Goal: Find specific page/section: Find specific page/section

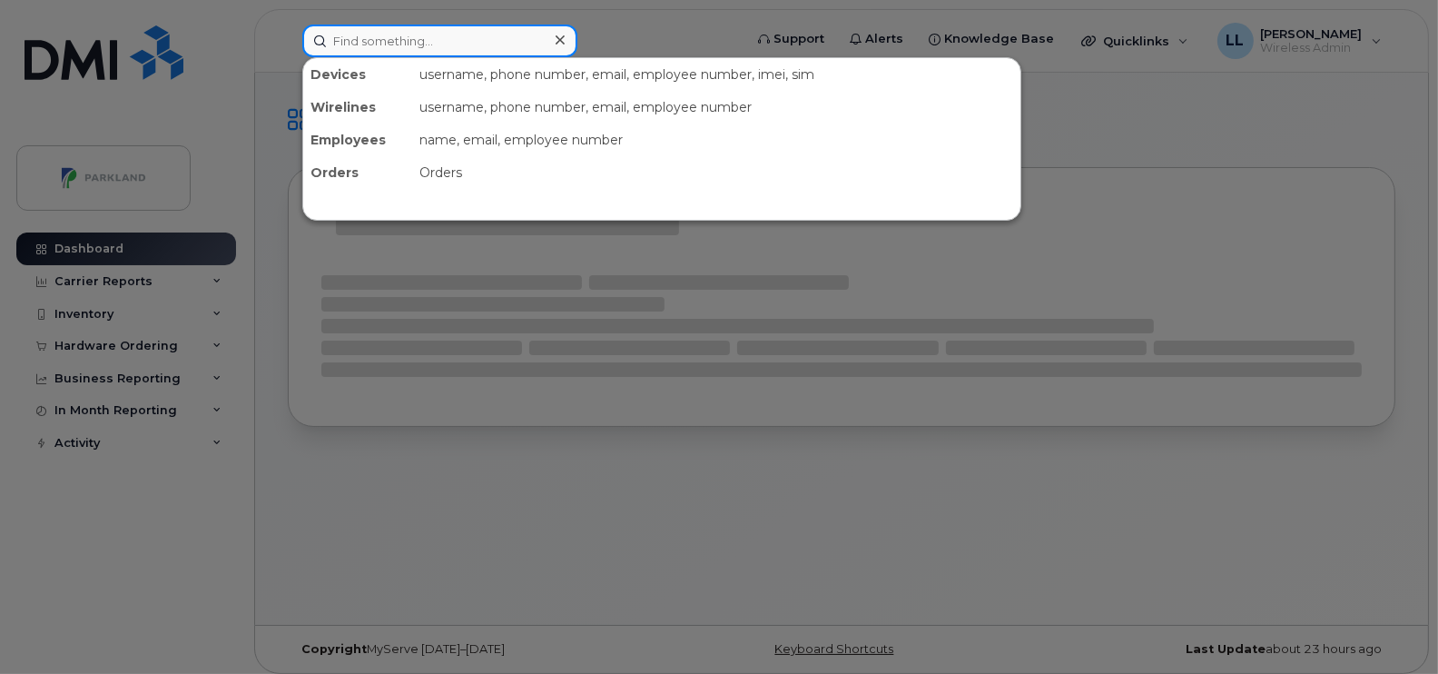
click at [416, 44] on input at bounding box center [439, 41] width 275 height 33
paste input "Fatma Ndiaye"
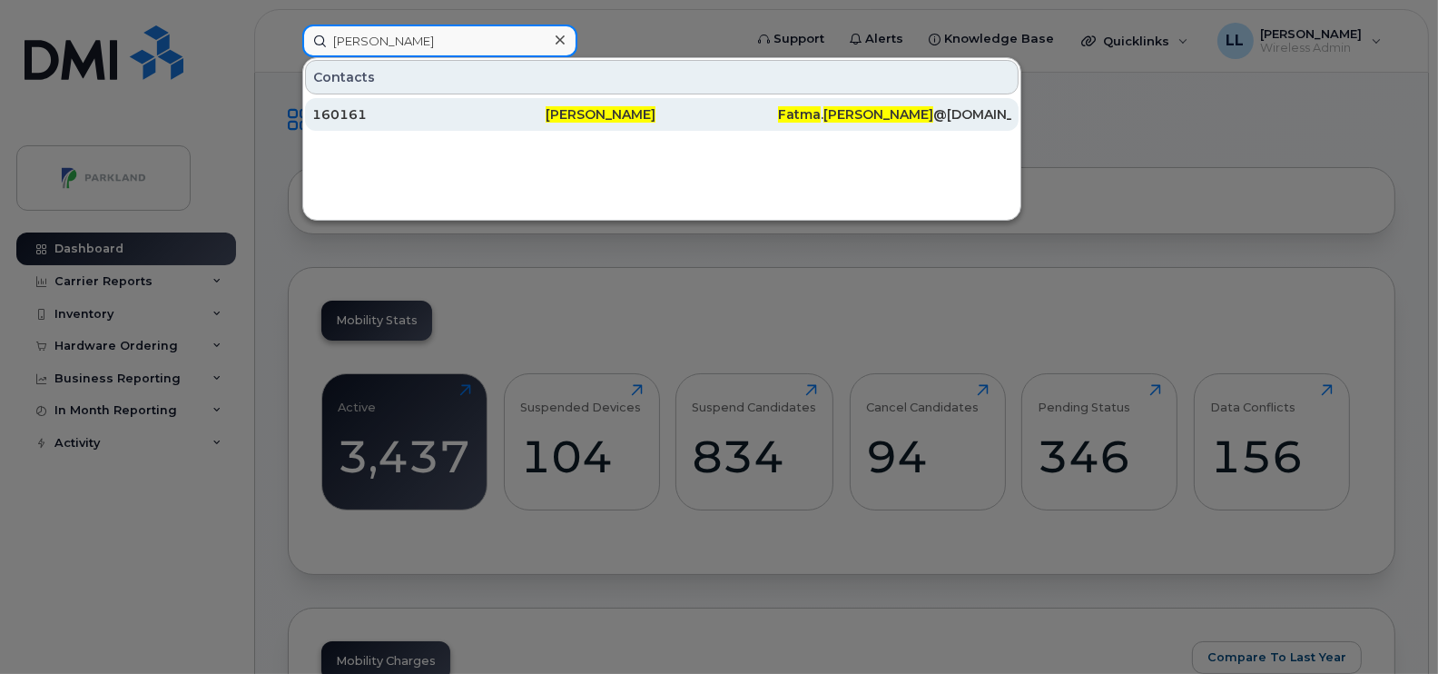
type input "Fatma Ndiaye"
click at [531, 123] on div "160161" at bounding box center [428, 114] width 233 height 33
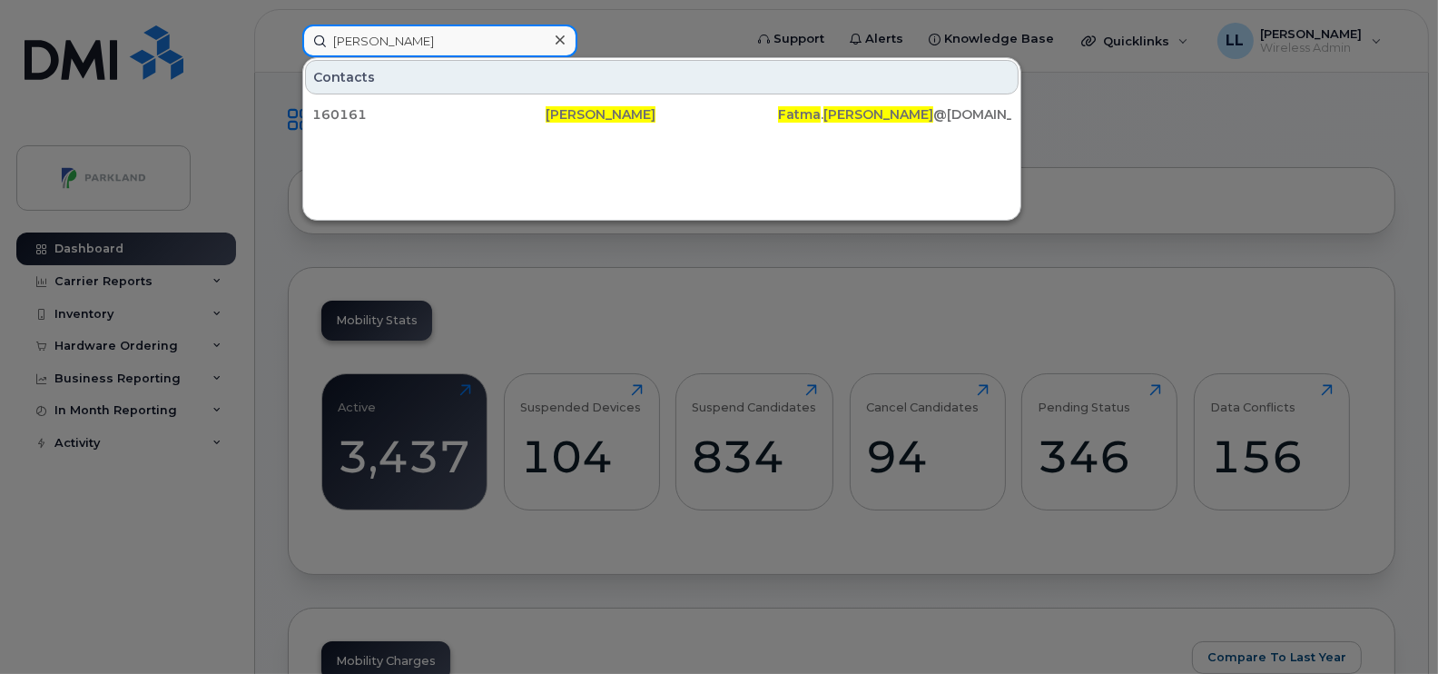
click at [421, 41] on input "Fatma Ndiaye" at bounding box center [439, 41] width 275 height 33
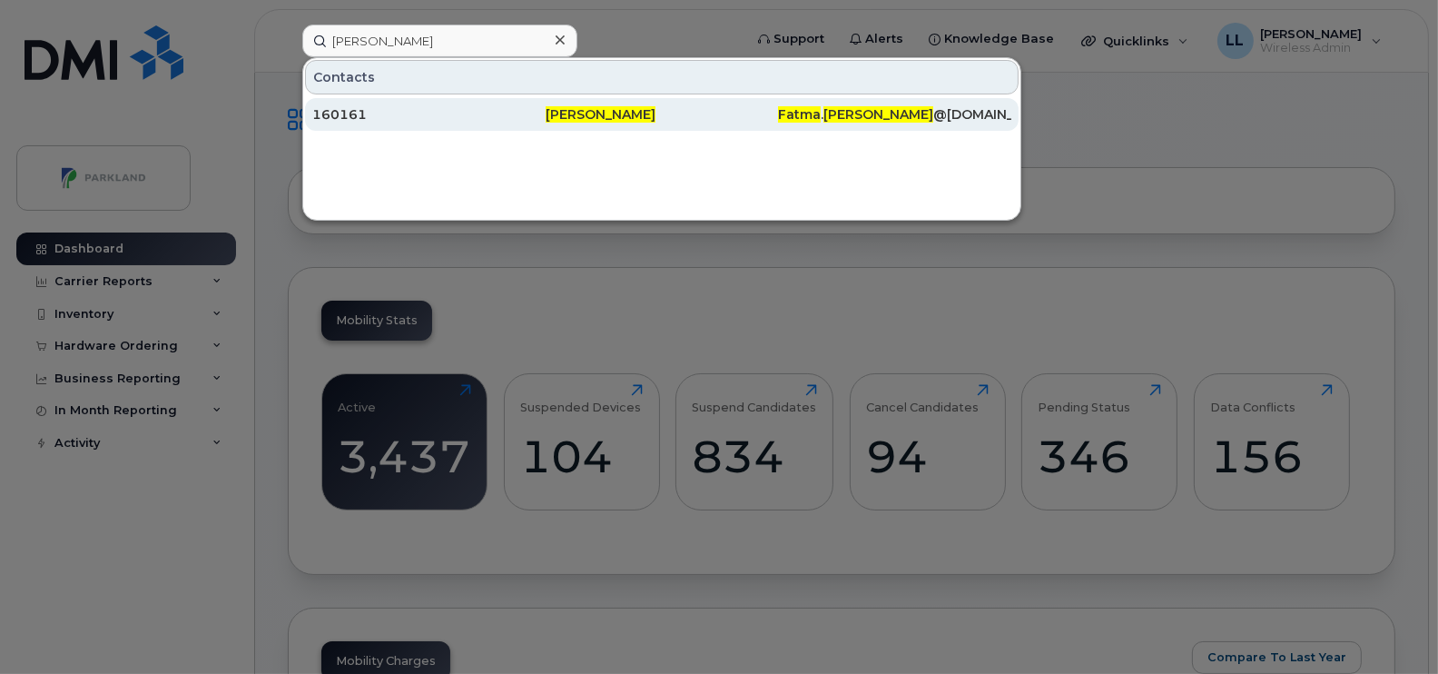
click at [395, 106] on div "160161" at bounding box center [428, 114] width 233 height 18
click at [681, 105] on div "[PERSON_NAME]" at bounding box center [662, 114] width 233 height 18
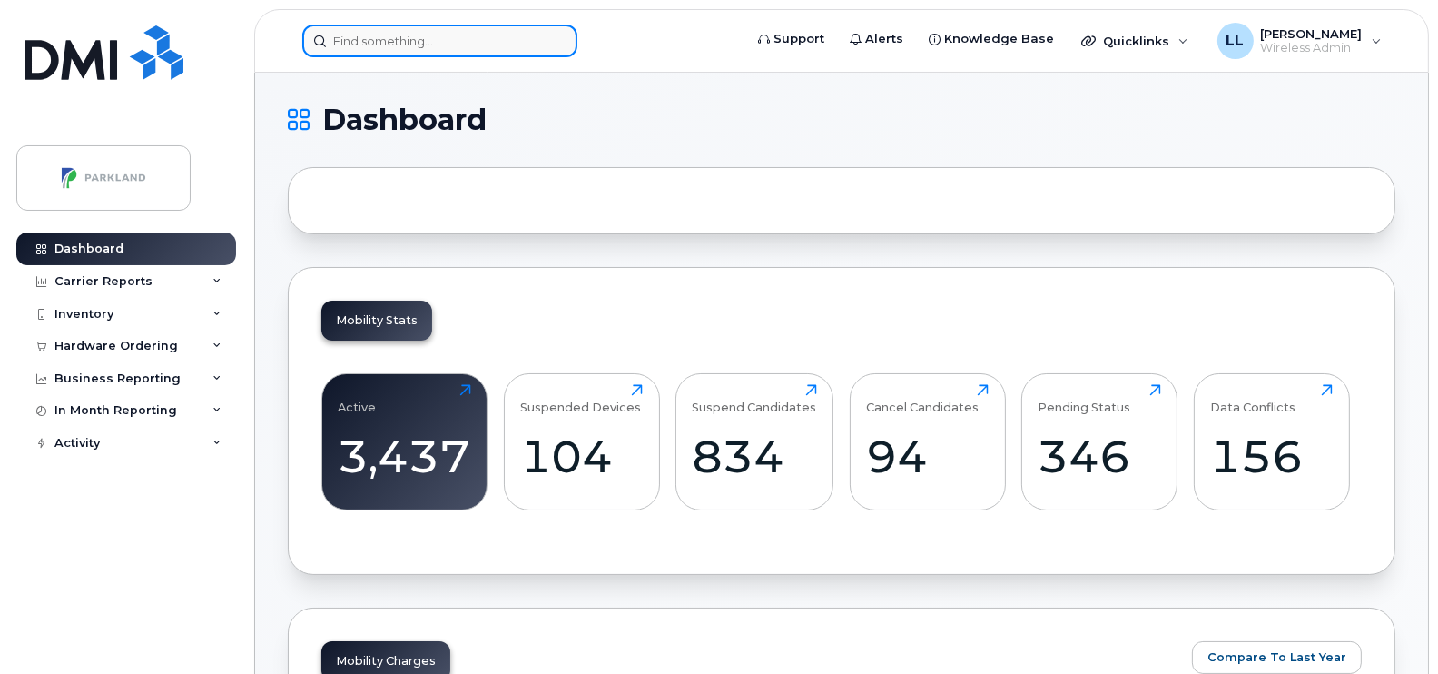
click at [440, 44] on input at bounding box center [439, 41] width 275 height 33
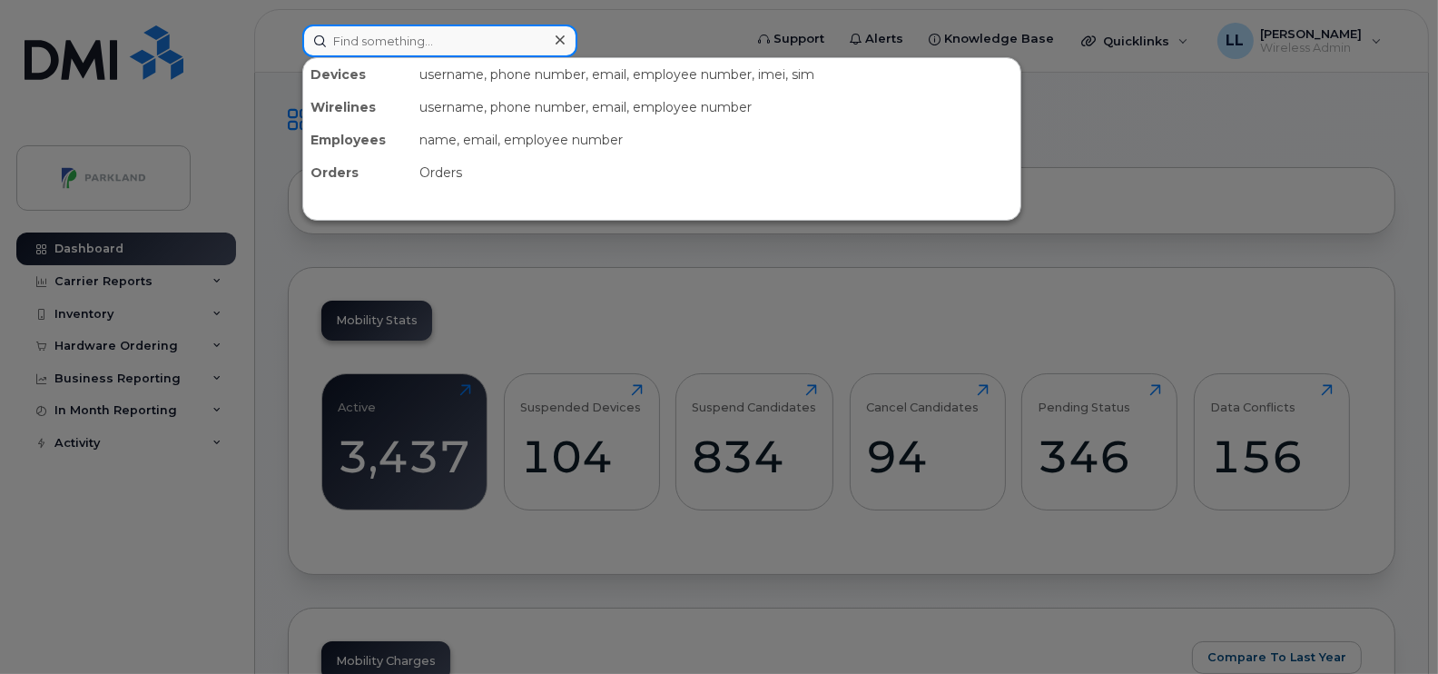
paste input "Tammy Brooks"
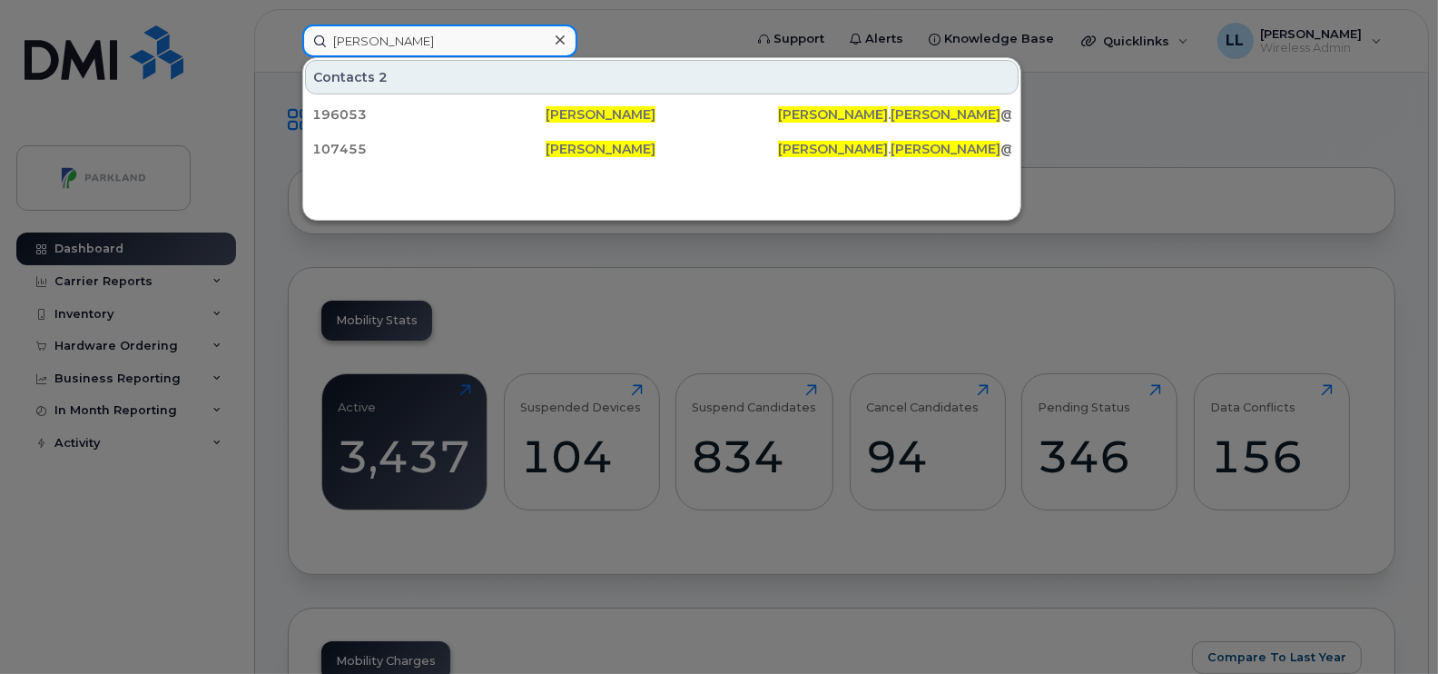
type input "Tammy Brooks"
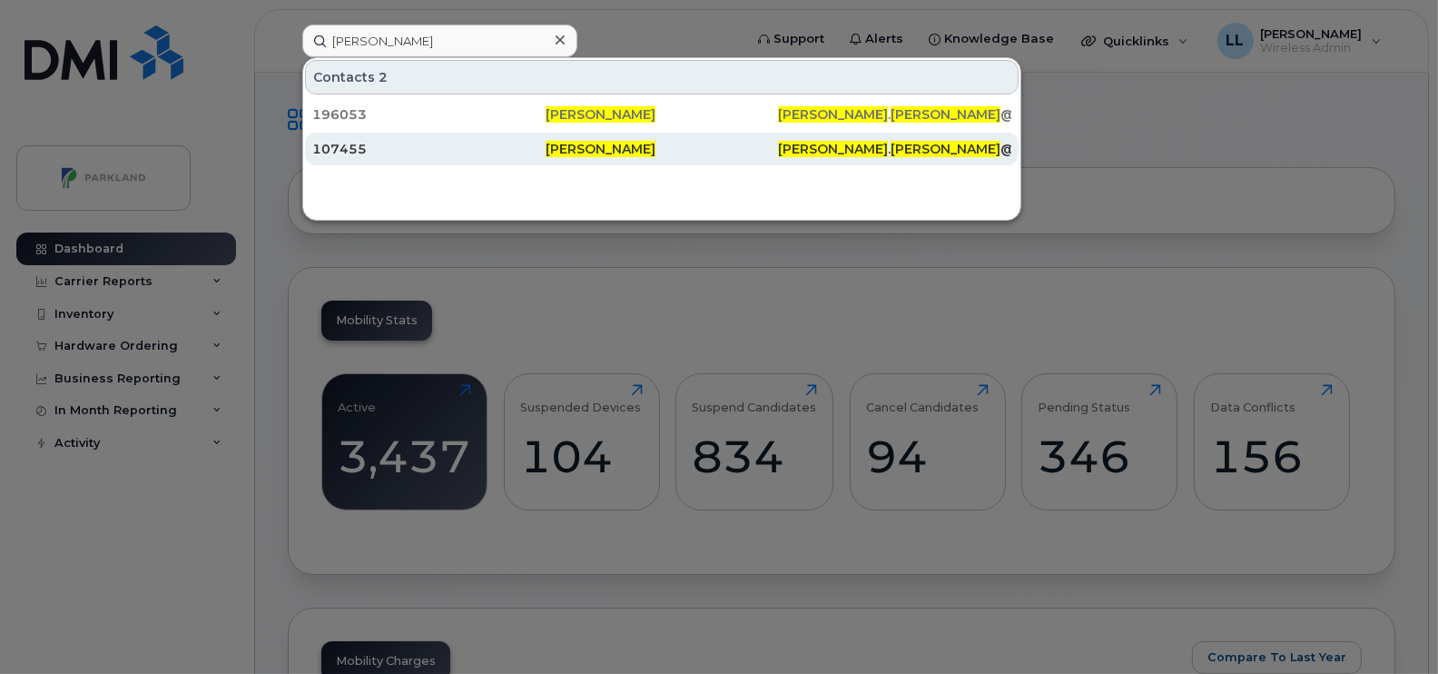
click at [586, 142] on span "Tammy Brooks" at bounding box center [601, 149] width 110 height 16
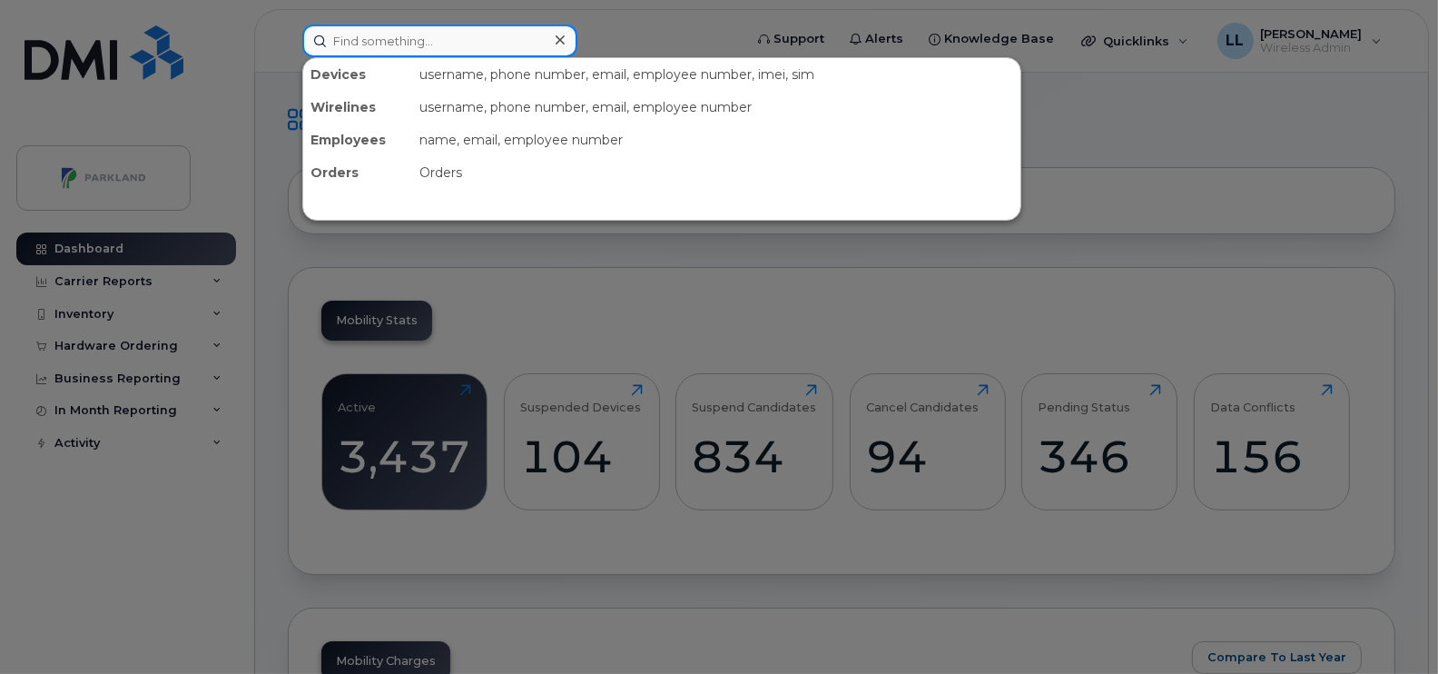
click at [344, 45] on input at bounding box center [439, 41] width 275 height 33
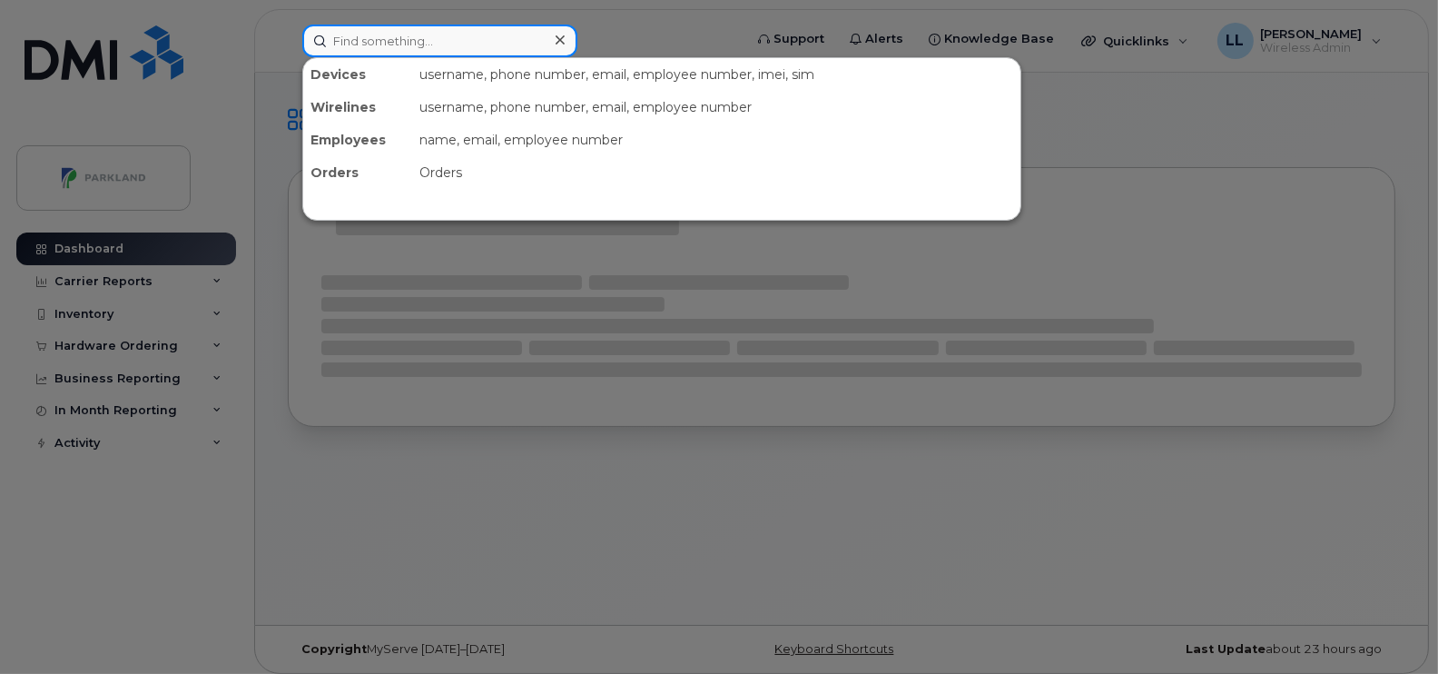
click at [420, 40] on input at bounding box center [439, 41] width 275 height 33
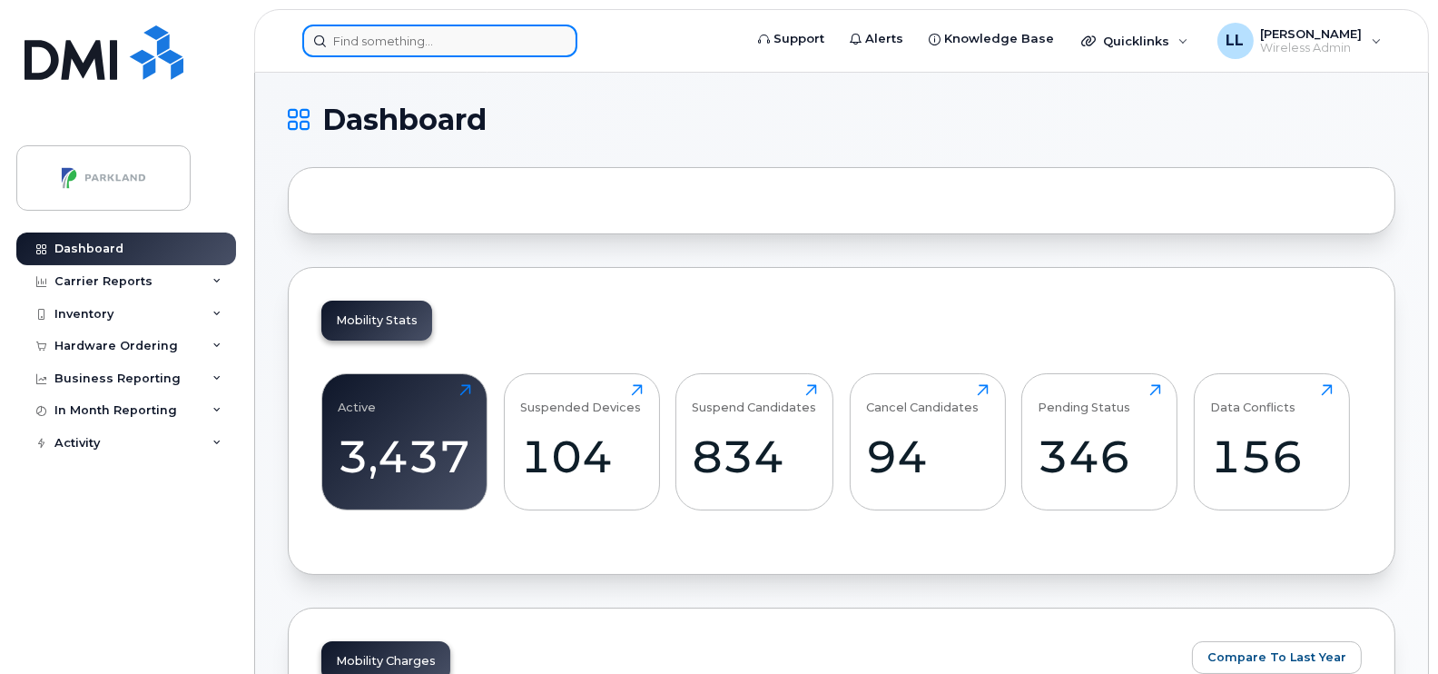
click at [441, 36] on input at bounding box center [439, 41] width 275 height 33
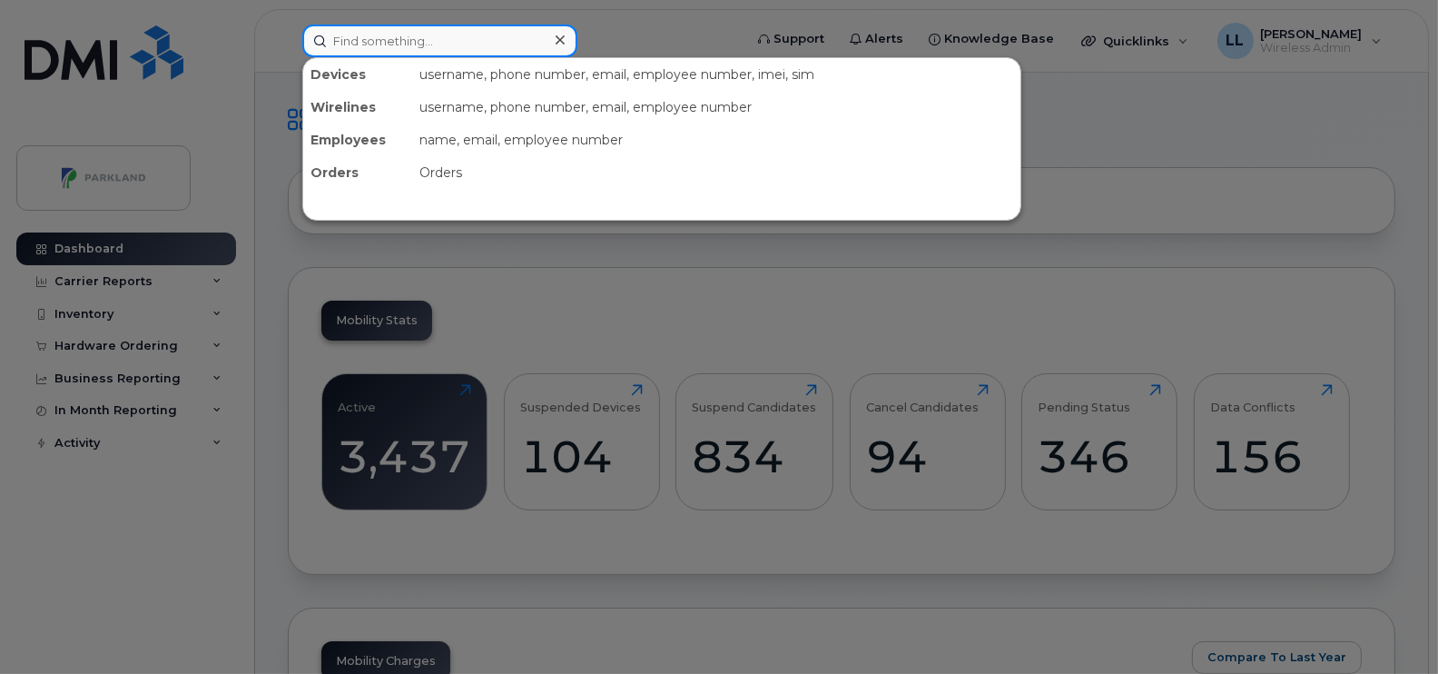
paste input "Fatma Ndiaye"
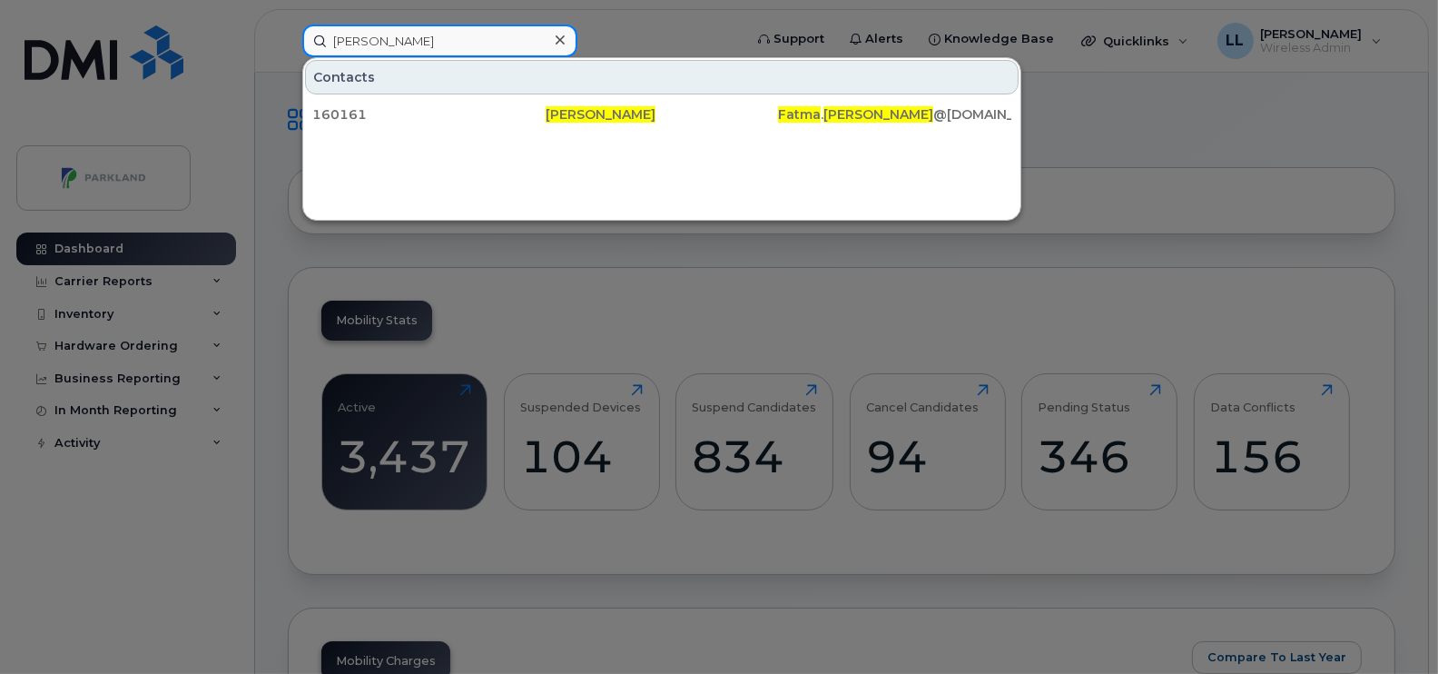
type input "Fatma Ndiaye"
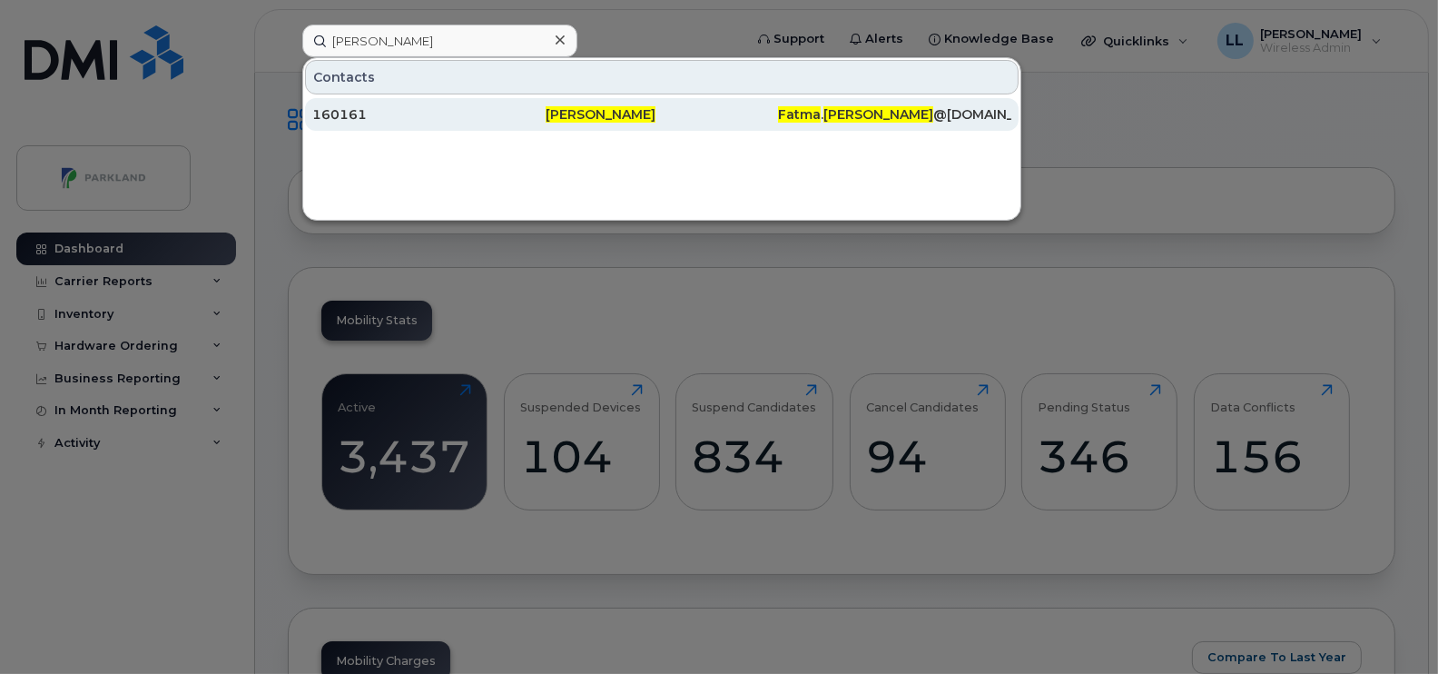
click at [810, 102] on div "Fatma . Ndiaye @parkland.ca" at bounding box center [894, 114] width 233 height 33
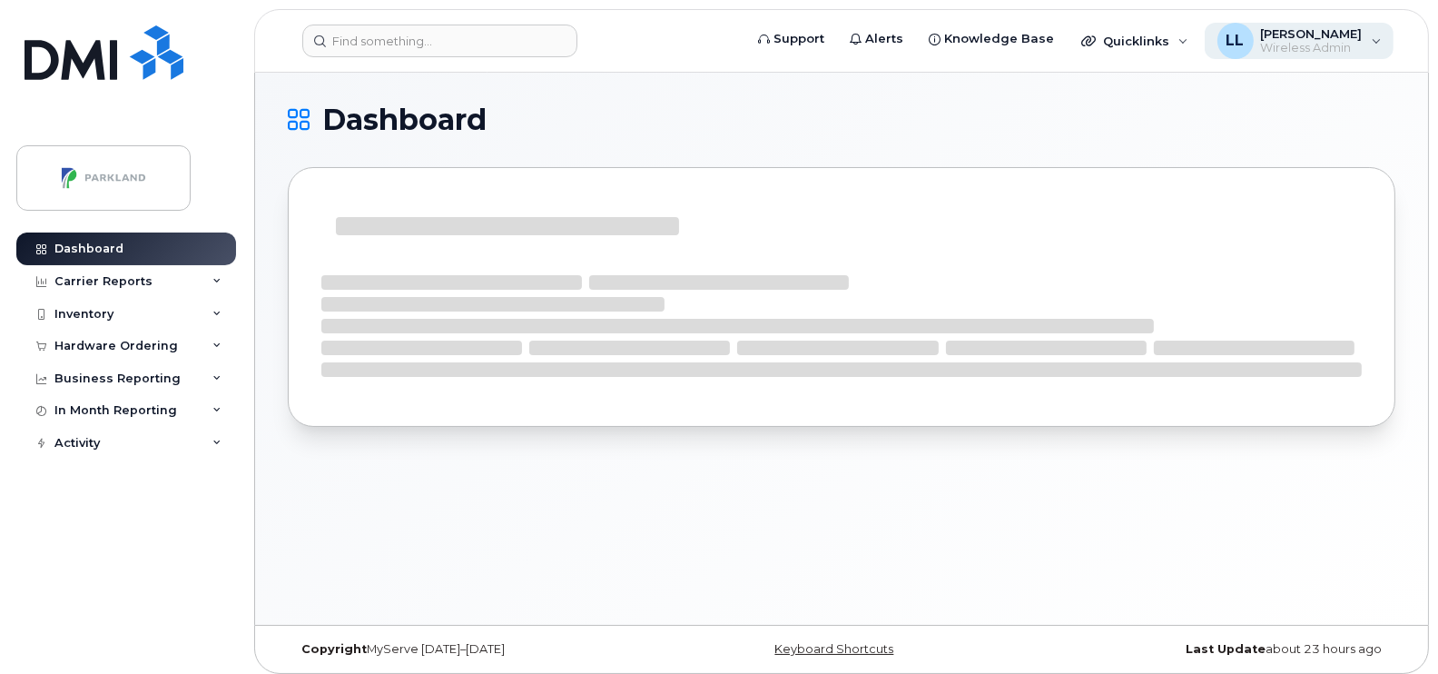
click at [1372, 44] on div "LL Likitha Lakshmikanth Wireless Admin" at bounding box center [1300, 41] width 190 height 36
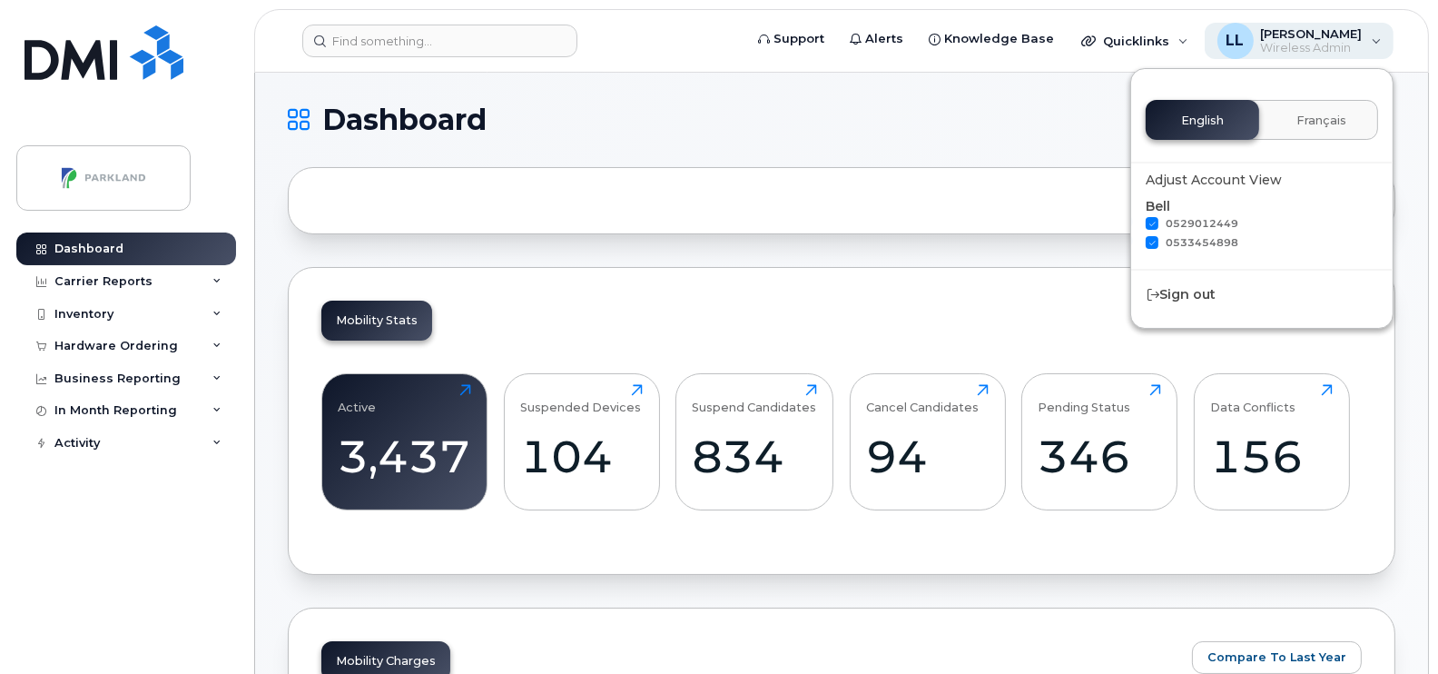
click at [1316, 41] on span "Wireless Admin" at bounding box center [1312, 48] width 102 height 15
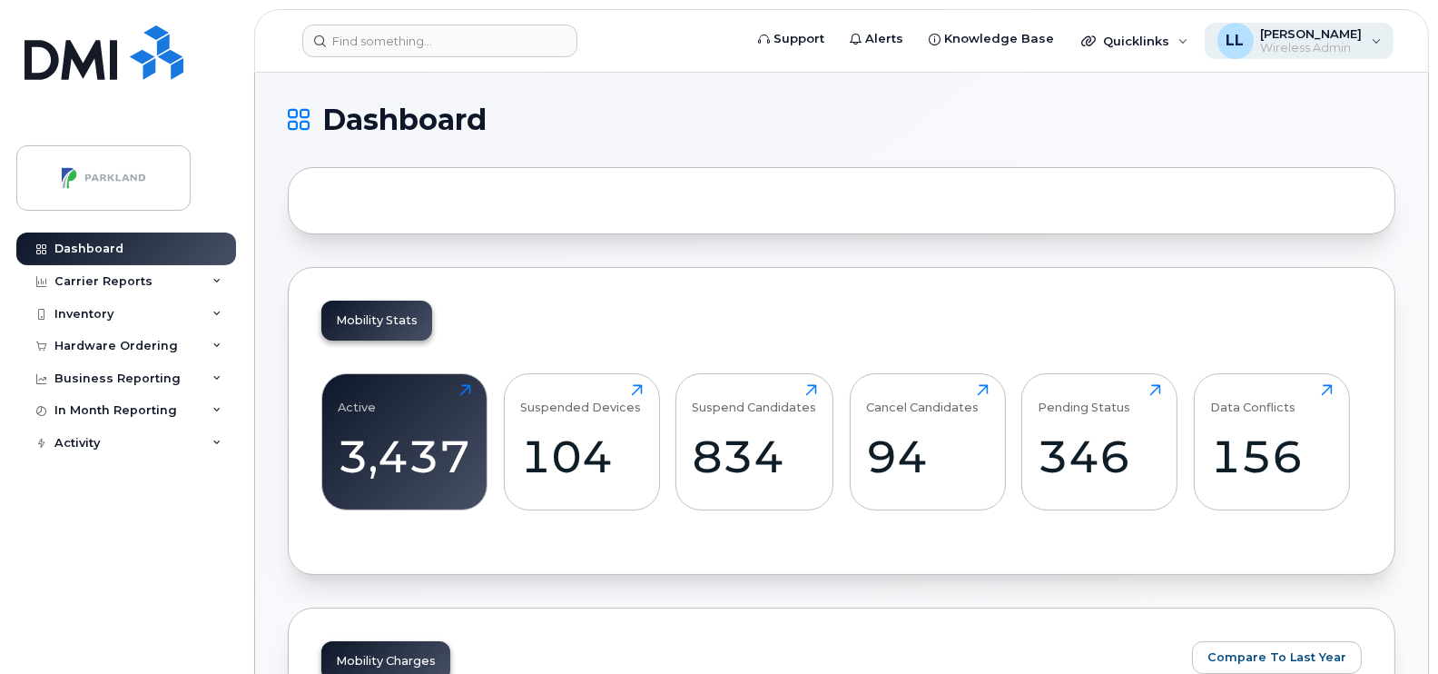
click at [1316, 41] on span "Wireless Admin" at bounding box center [1312, 48] width 102 height 15
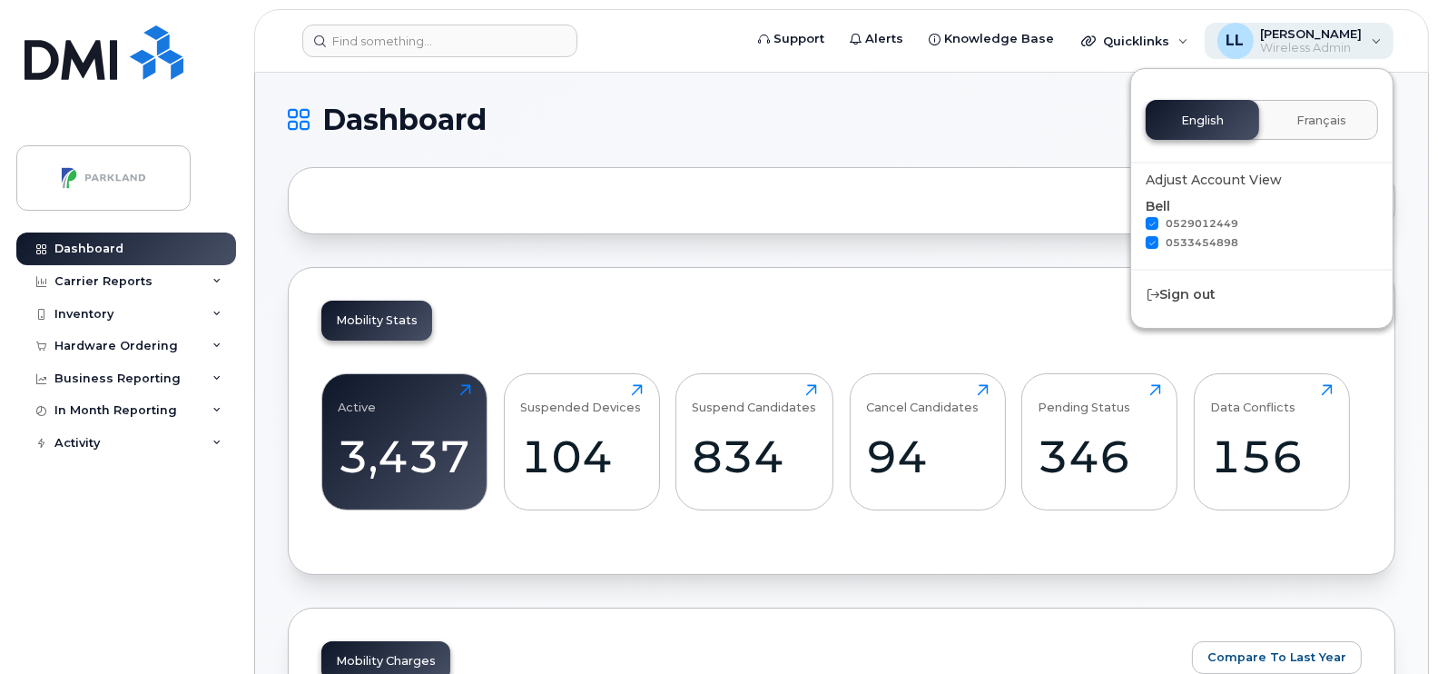
click at [1384, 43] on div "LL Likitha Lakshmikanth Wireless Admin" at bounding box center [1300, 41] width 190 height 36
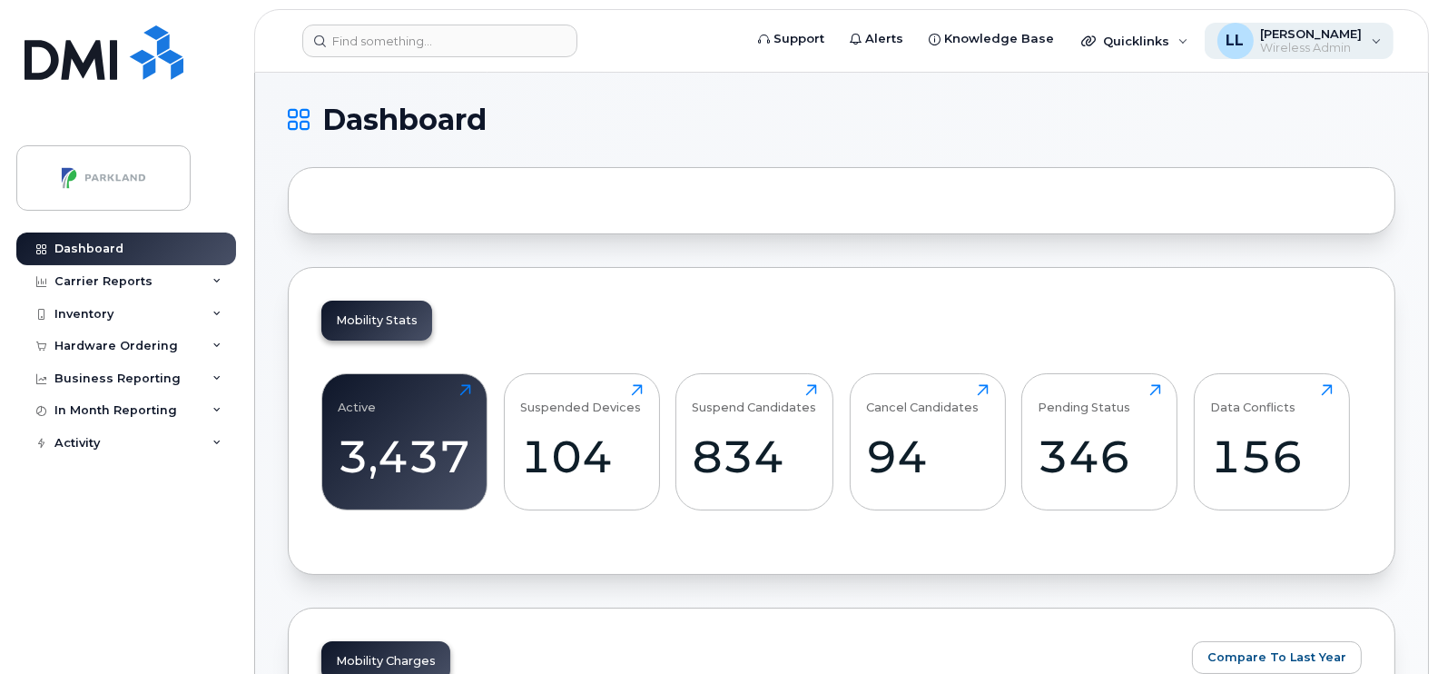
click at [1380, 41] on div "LL Likitha Lakshmikanth Wireless Admin" at bounding box center [1300, 41] width 190 height 36
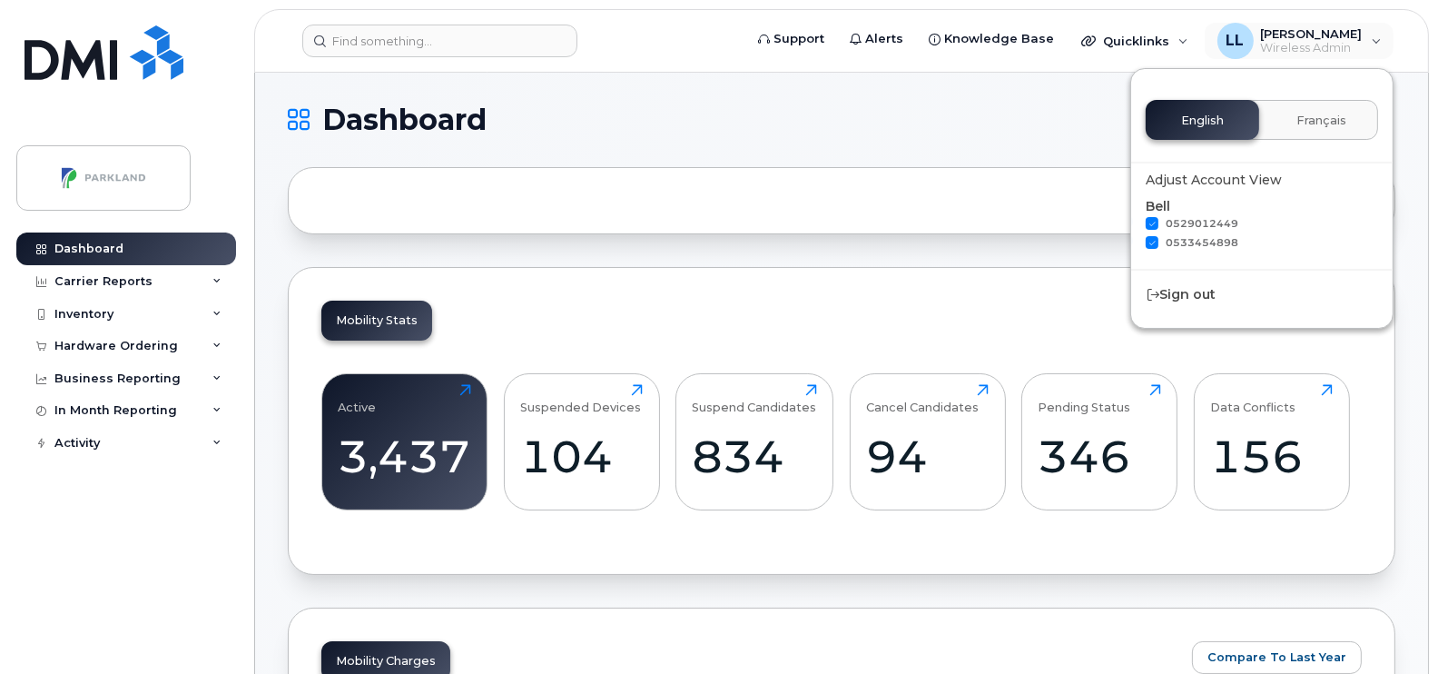
click at [847, 202] on div at bounding box center [842, 200] width 1108 height 67
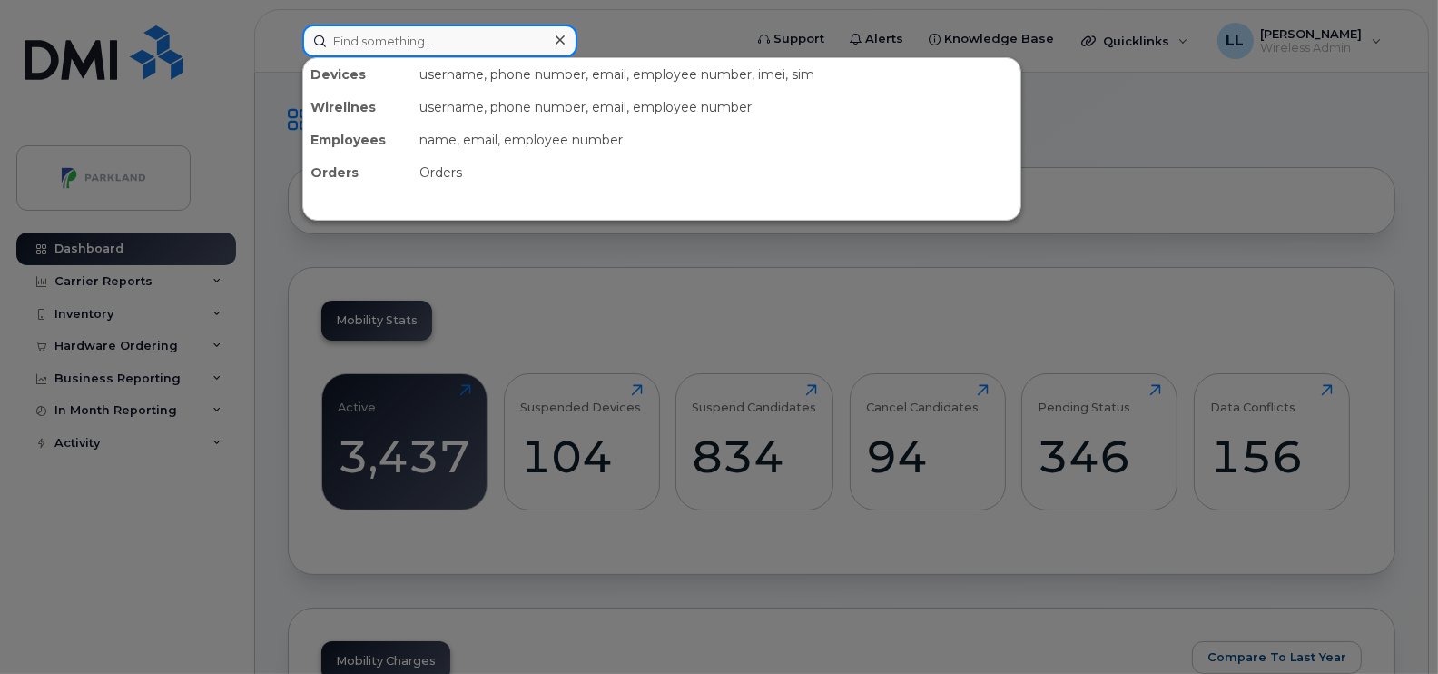
click at [463, 35] on input at bounding box center [439, 41] width 275 height 33
type input "Fatma Ndiaye"
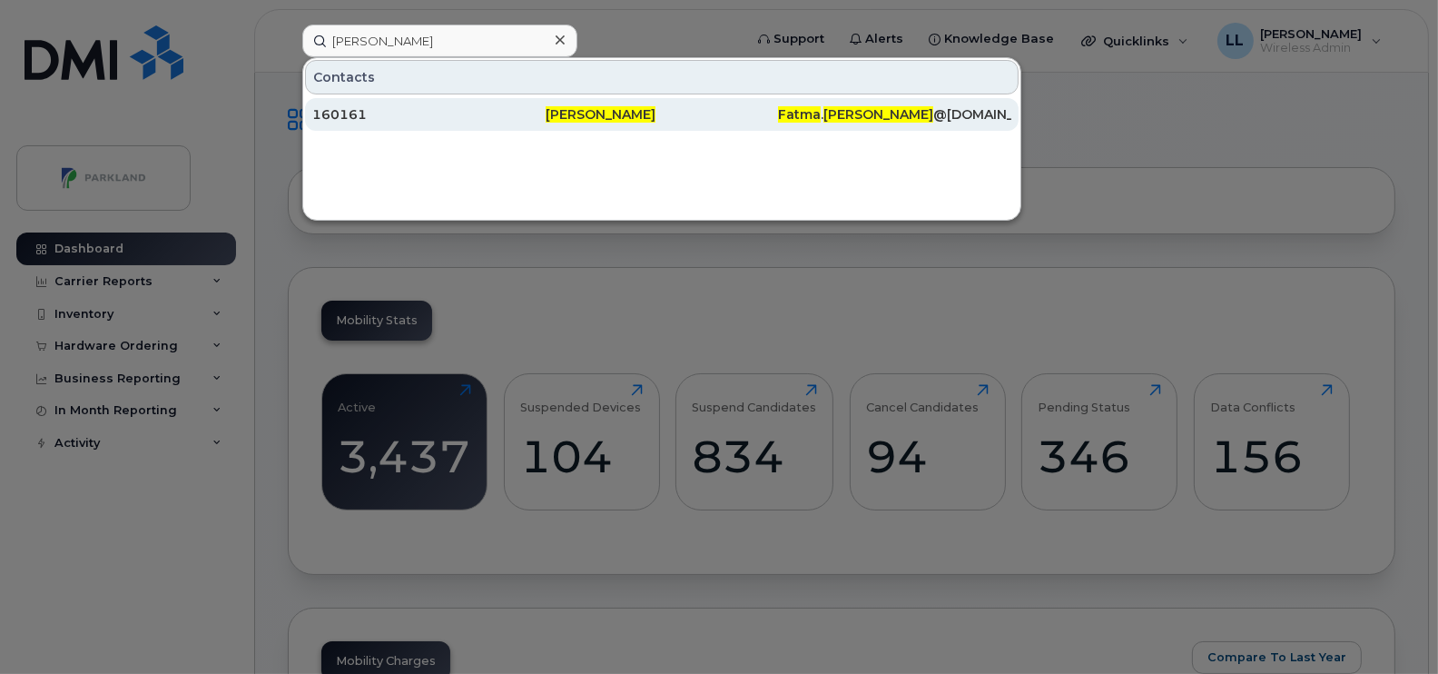
click at [588, 113] on span "Fatma Ndiaye" at bounding box center [601, 114] width 110 height 16
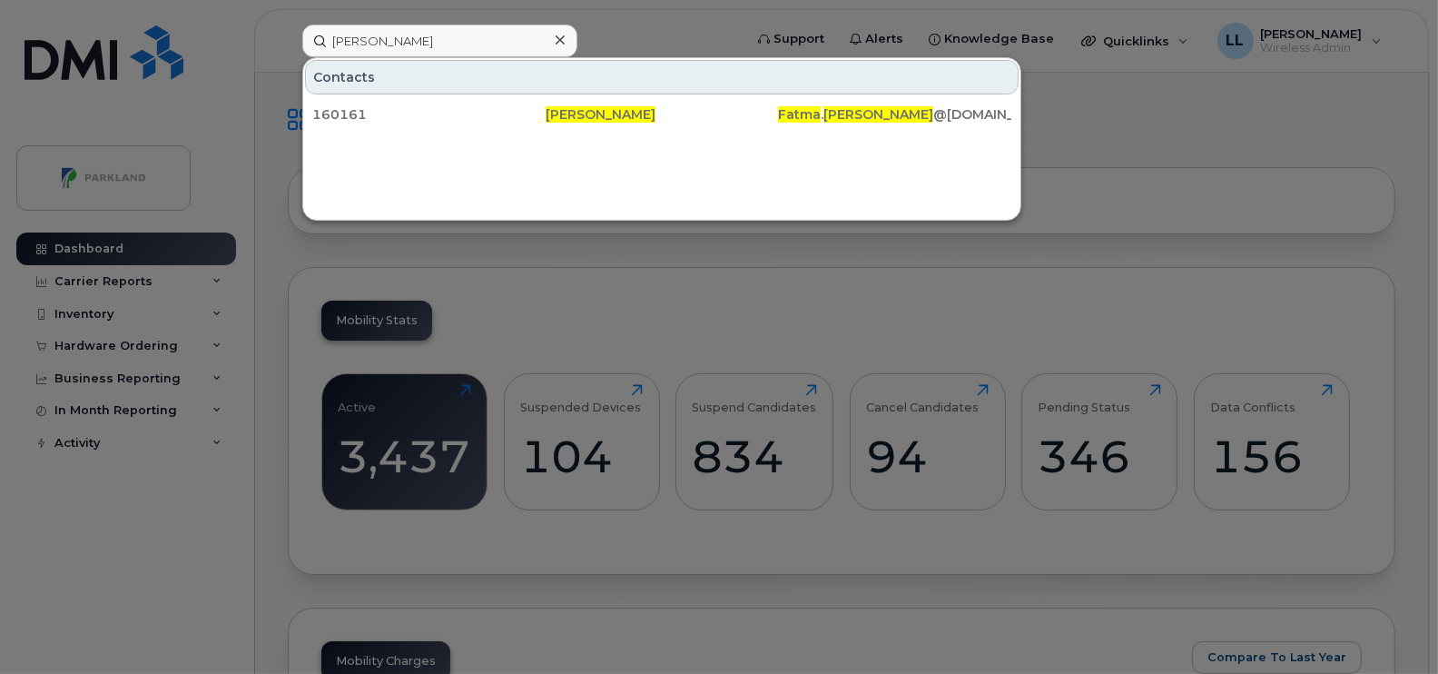
click at [557, 42] on icon at bounding box center [560, 39] width 9 height 9
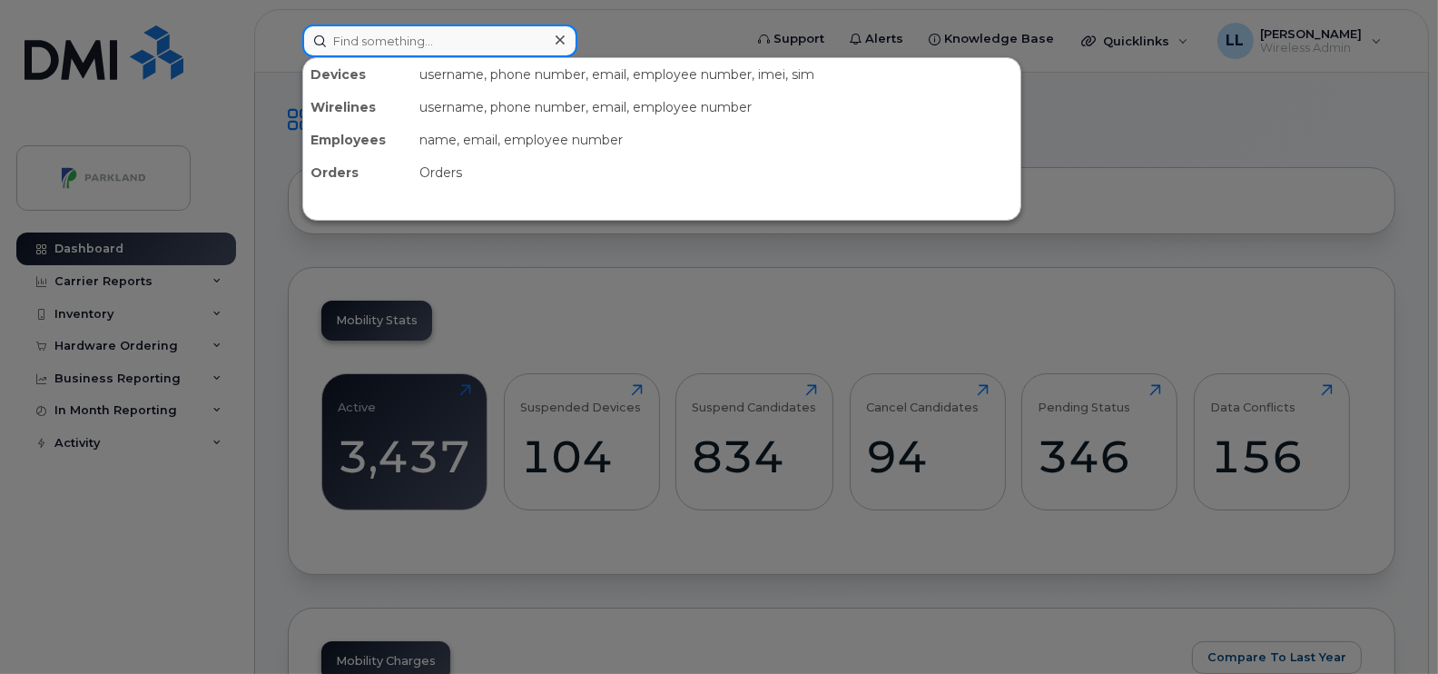
click at [555, 43] on div at bounding box center [439, 41] width 275 height 33
paste input "[PERSON_NAME]"
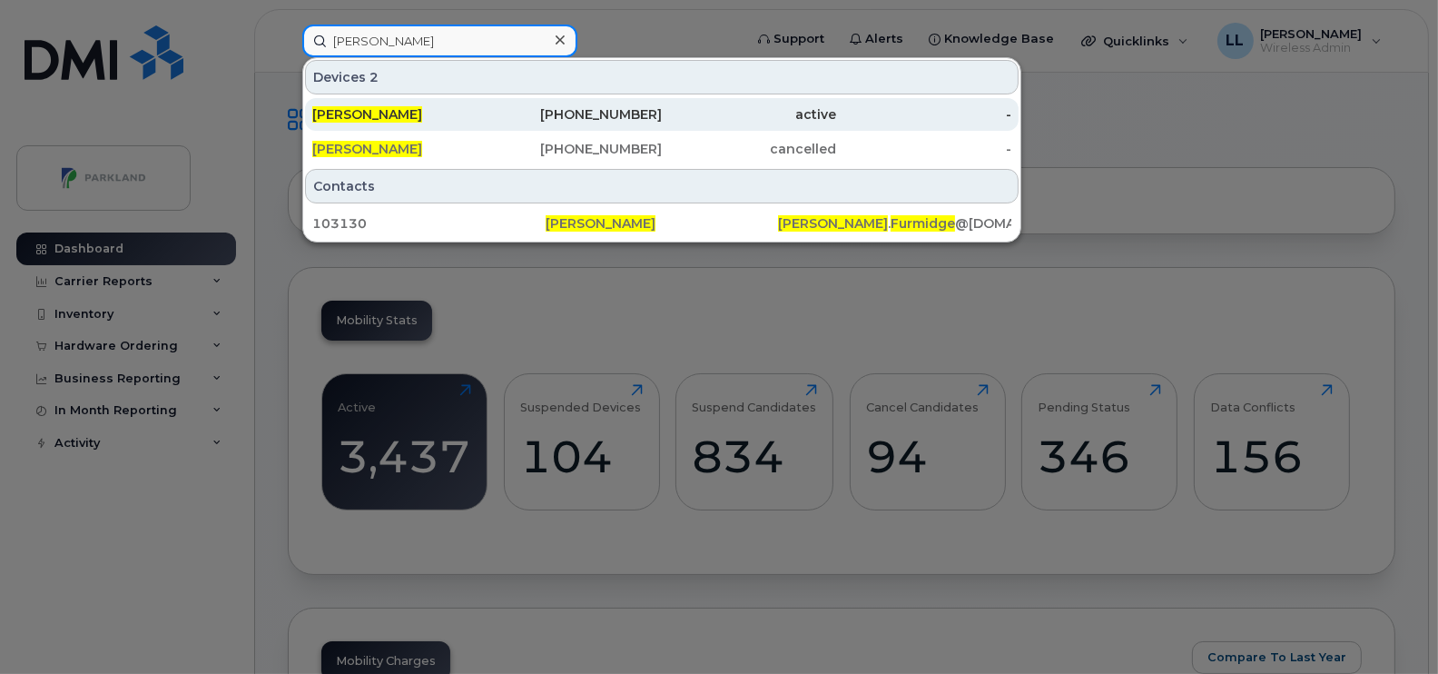
type input "[PERSON_NAME]"
click at [572, 116] on div "[PHONE_NUMBER]" at bounding box center [575, 114] width 175 height 18
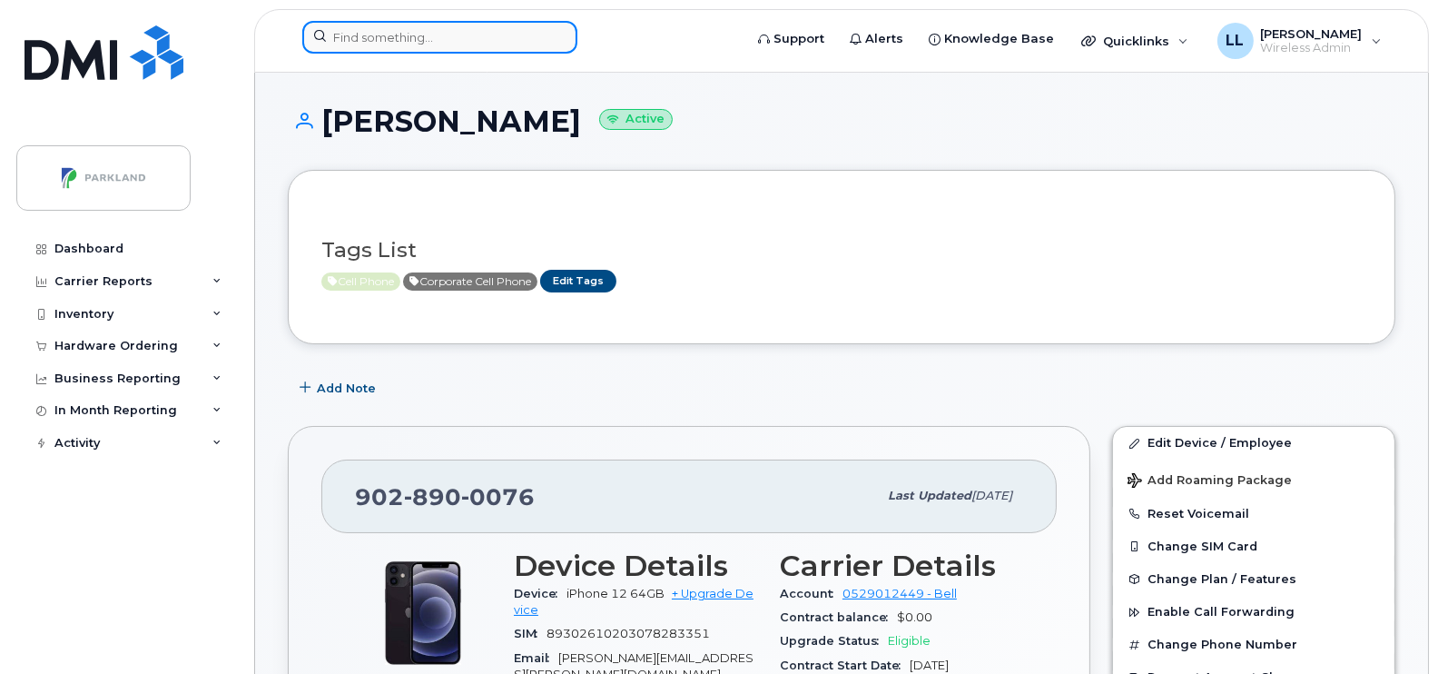
click at [479, 39] on input at bounding box center [439, 37] width 275 height 33
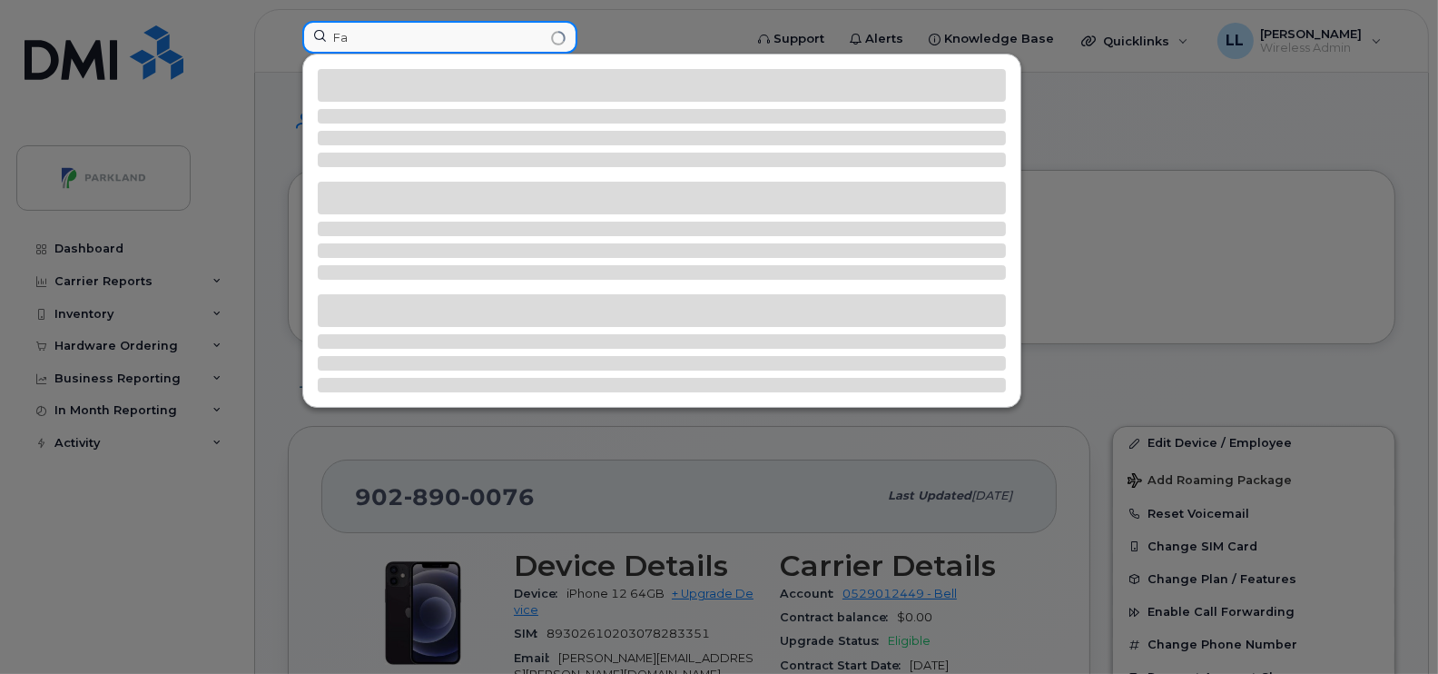
type input "F"
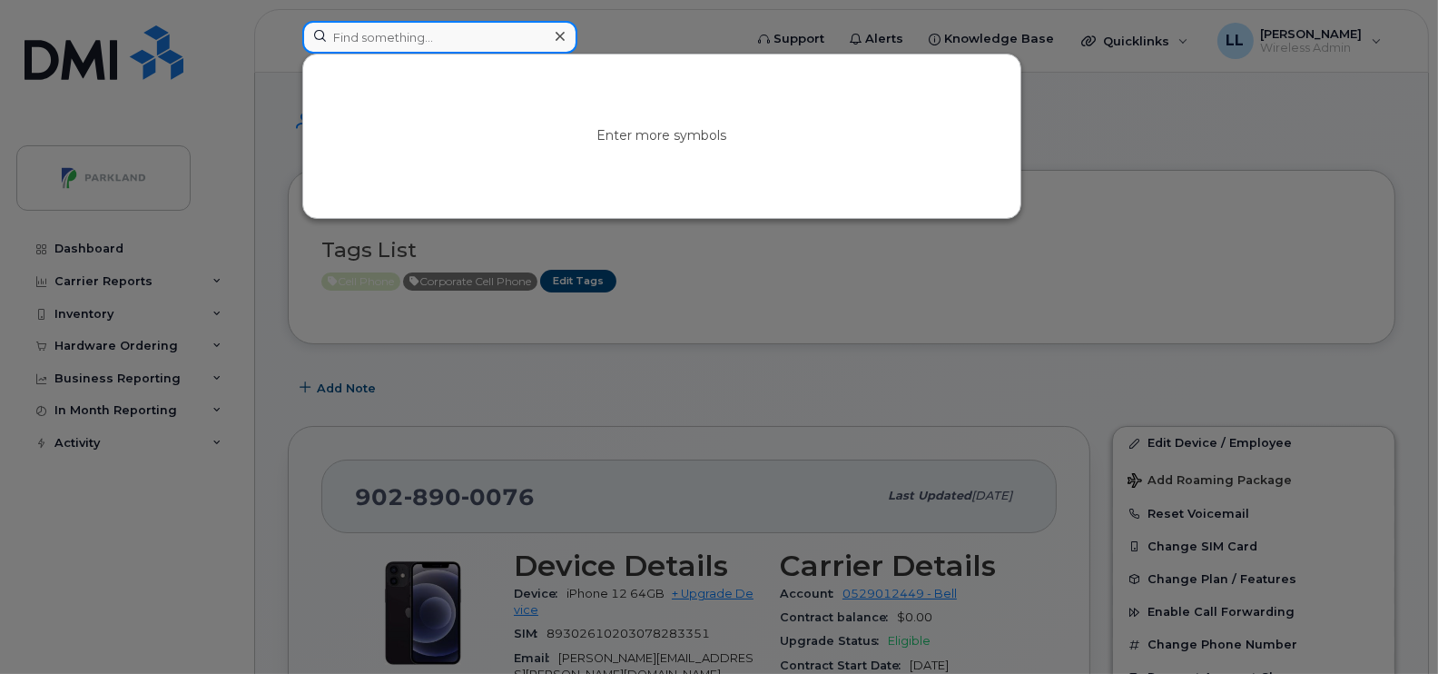
click at [437, 35] on input at bounding box center [439, 37] width 275 height 33
type input "Jeannie Jorgensen"
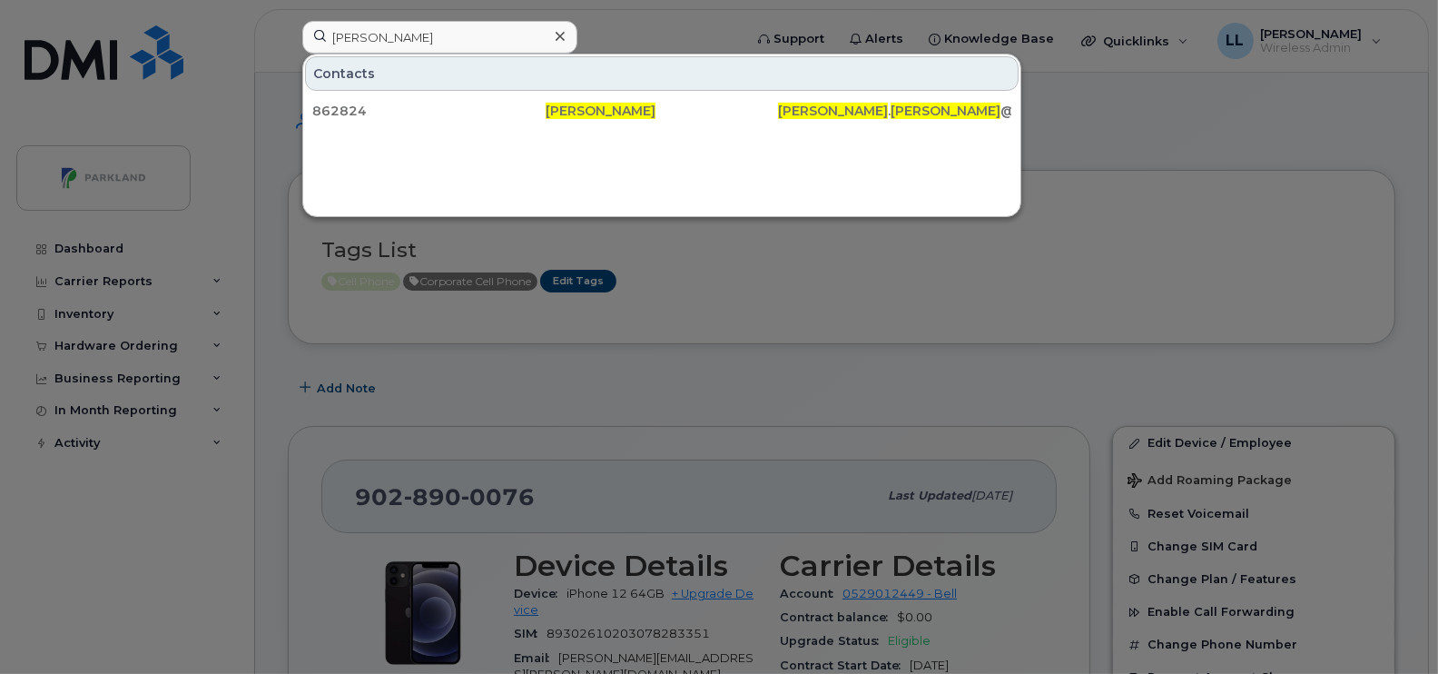
click at [556, 36] on icon at bounding box center [560, 36] width 9 height 15
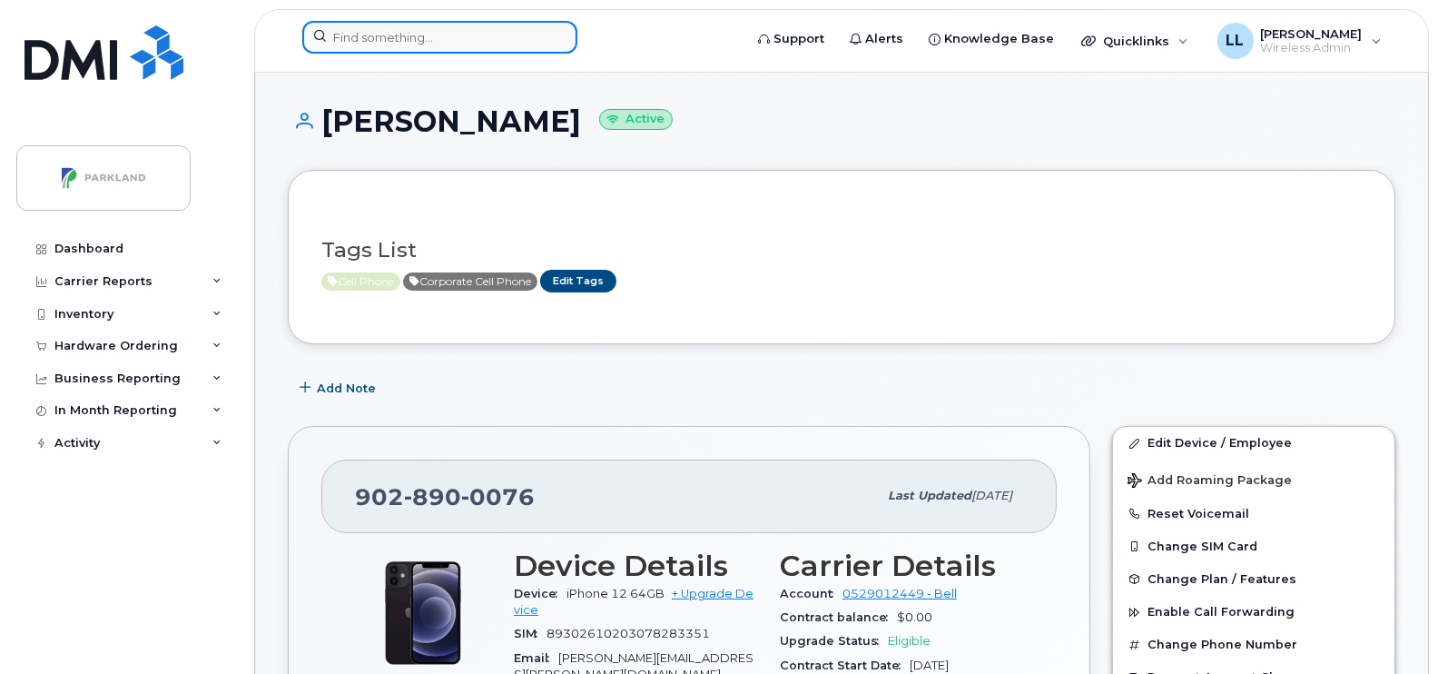
click at [509, 42] on input at bounding box center [439, 37] width 275 height 33
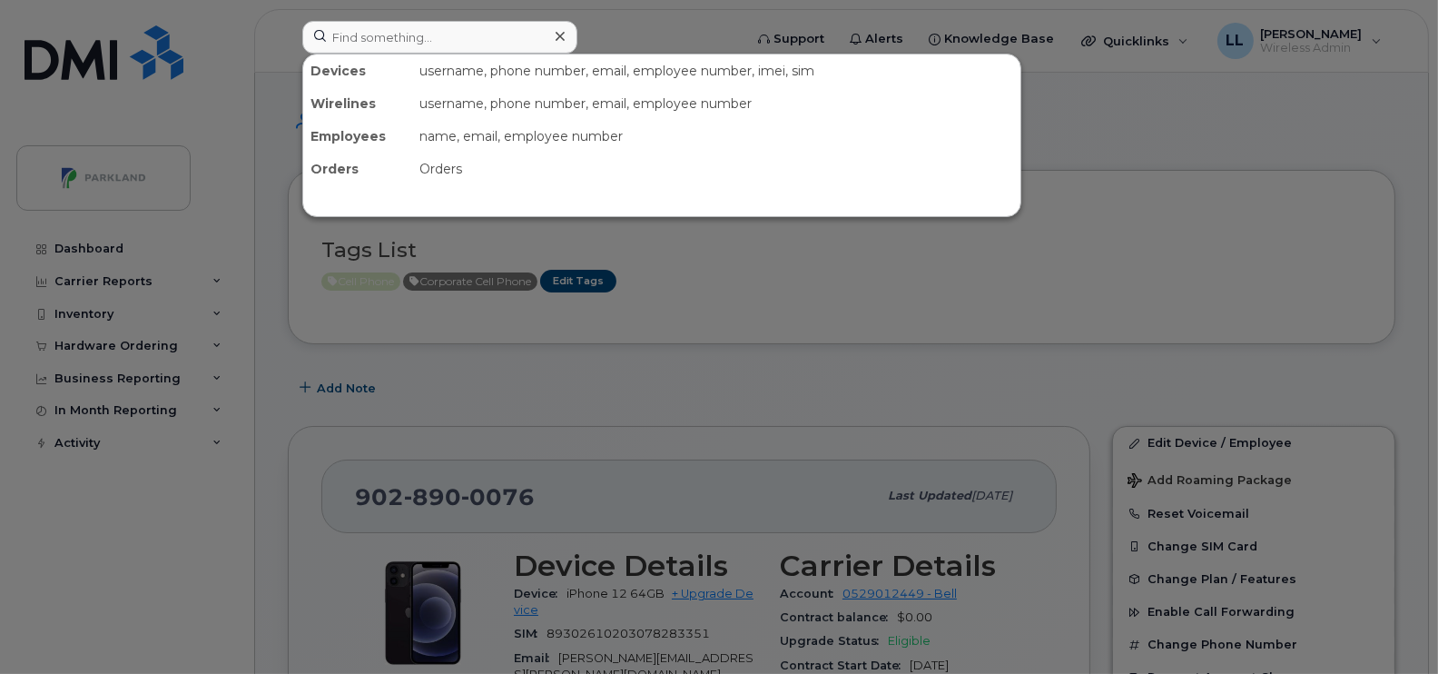
click at [903, 255] on div at bounding box center [719, 337] width 1438 height 674
click at [487, 42] on input at bounding box center [439, 37] width 275 height 33
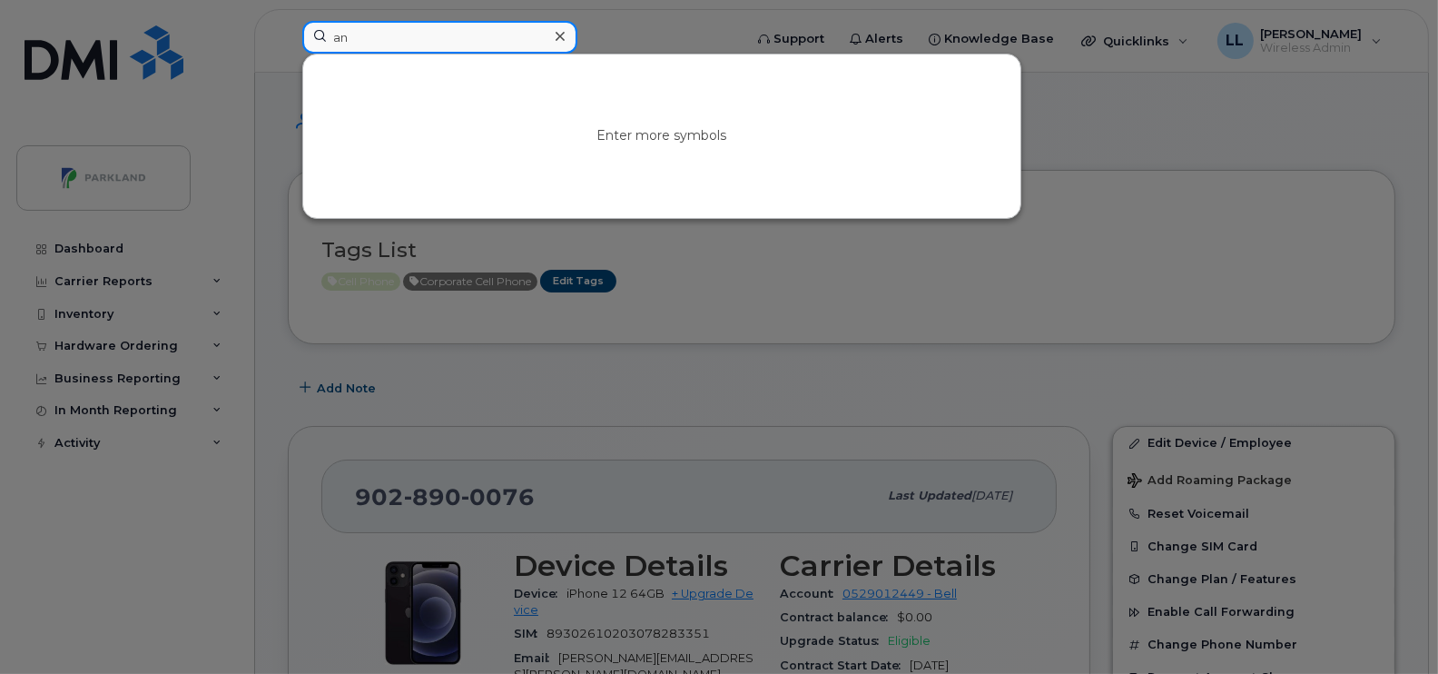
type input "a"
paste input "[PERSON_NAME]"
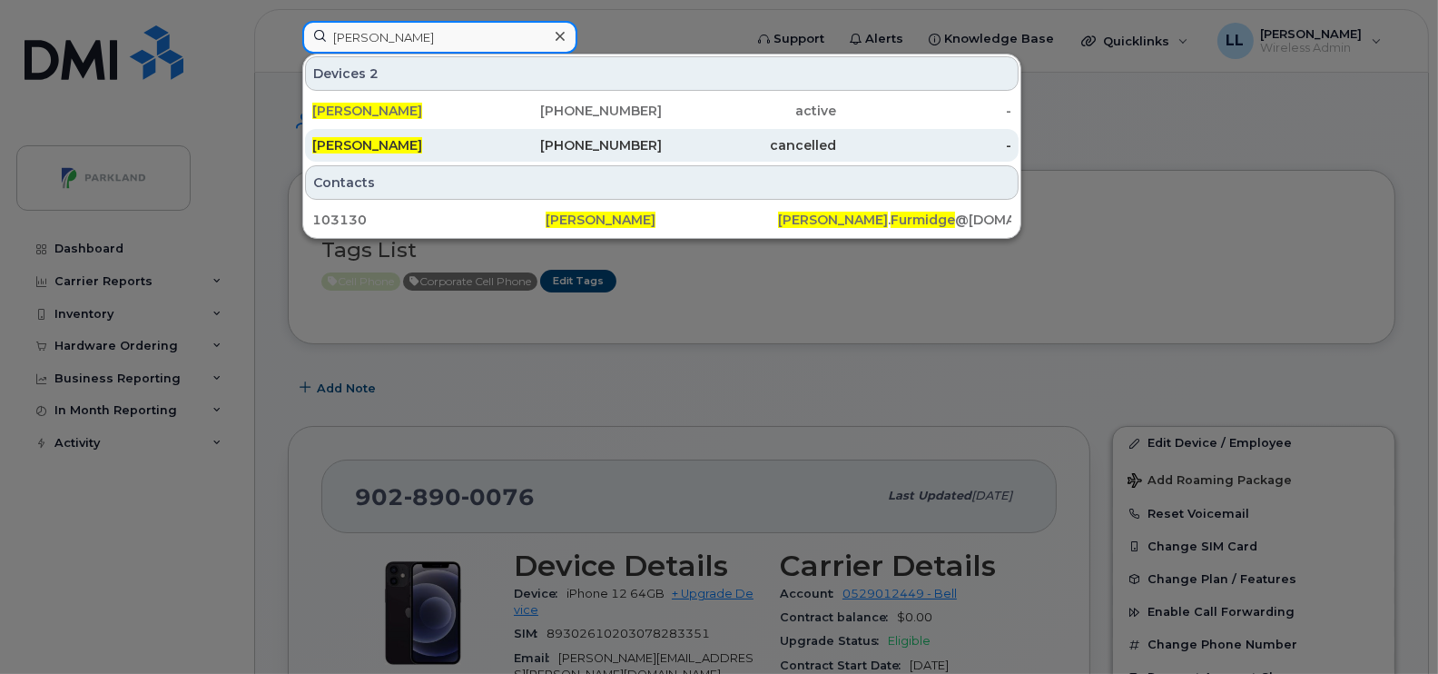
type input "[PERSON_NAME]"
click at [625, 141] on div "[PHONE_NUMBER]" at bounding box center [575, 145] width 175 height 18
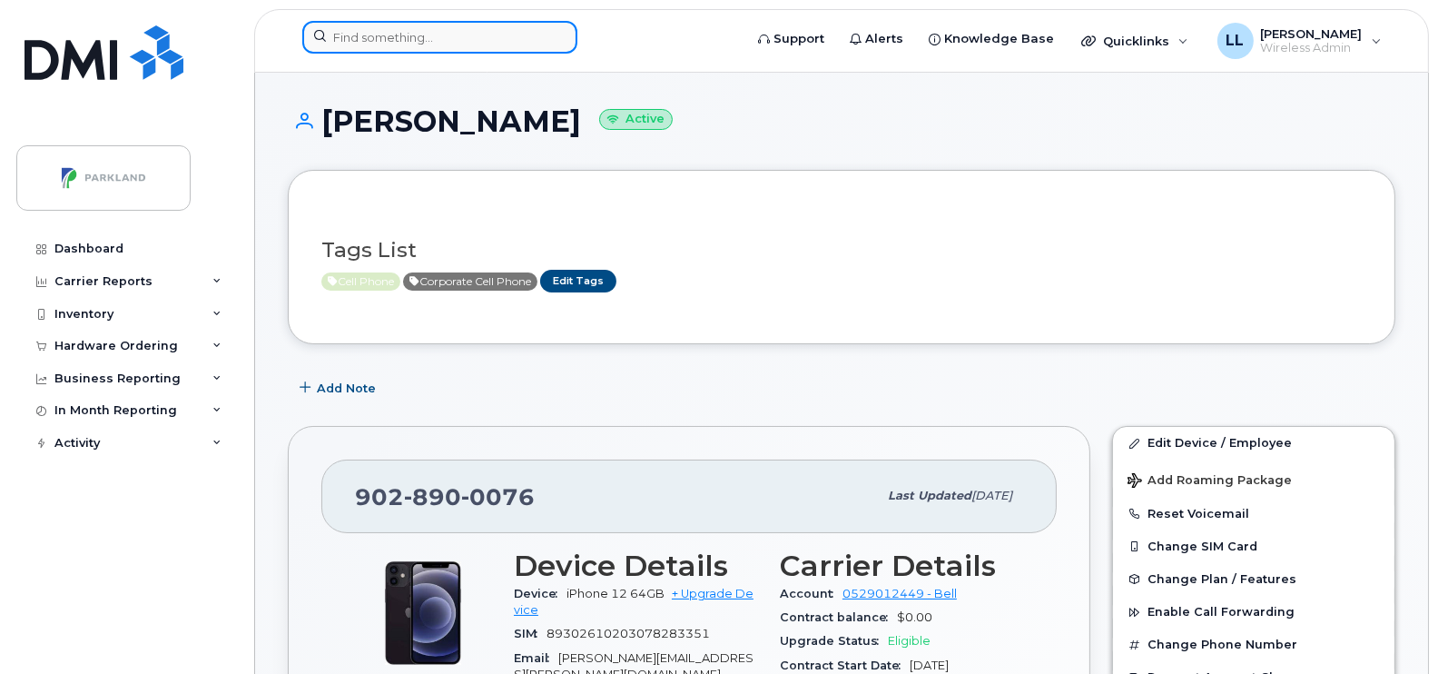
click at [512, 36] on input at bounding box center [439, 37] width 275 height 33
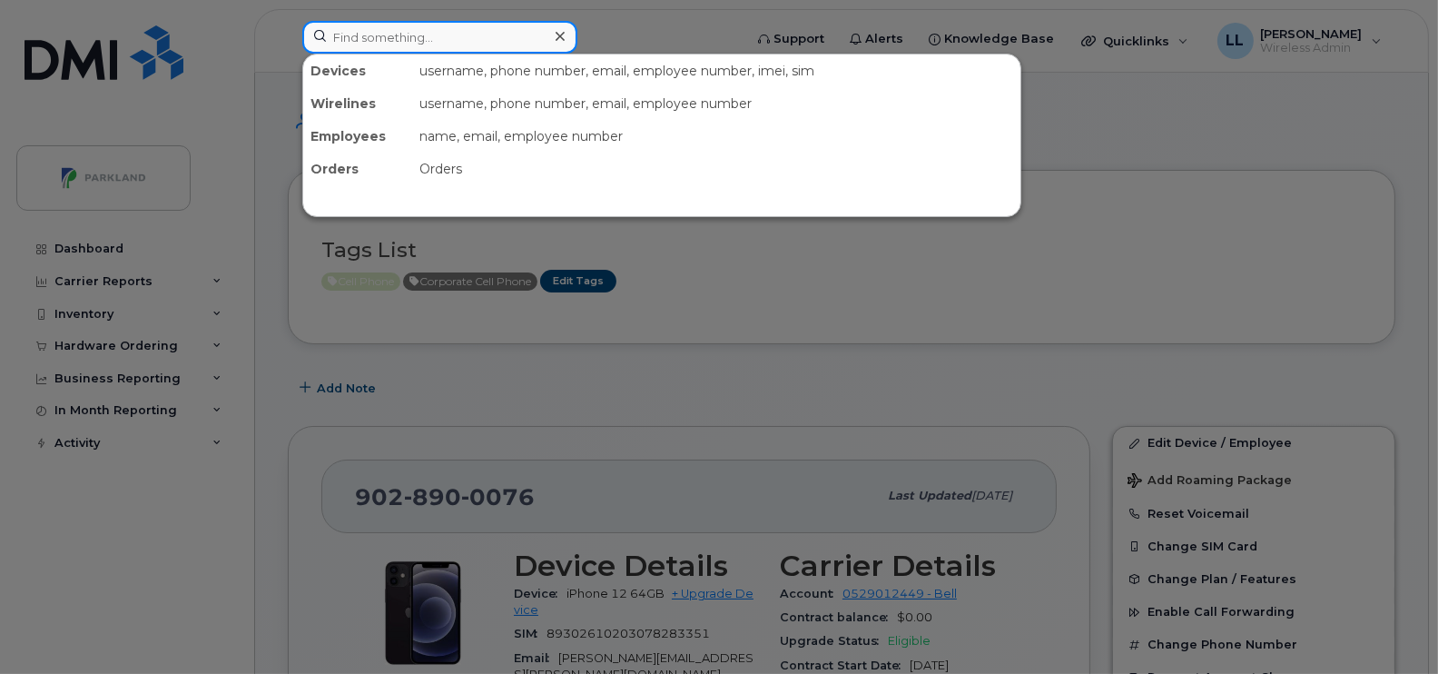
paste input "[PERSON_NAME]"
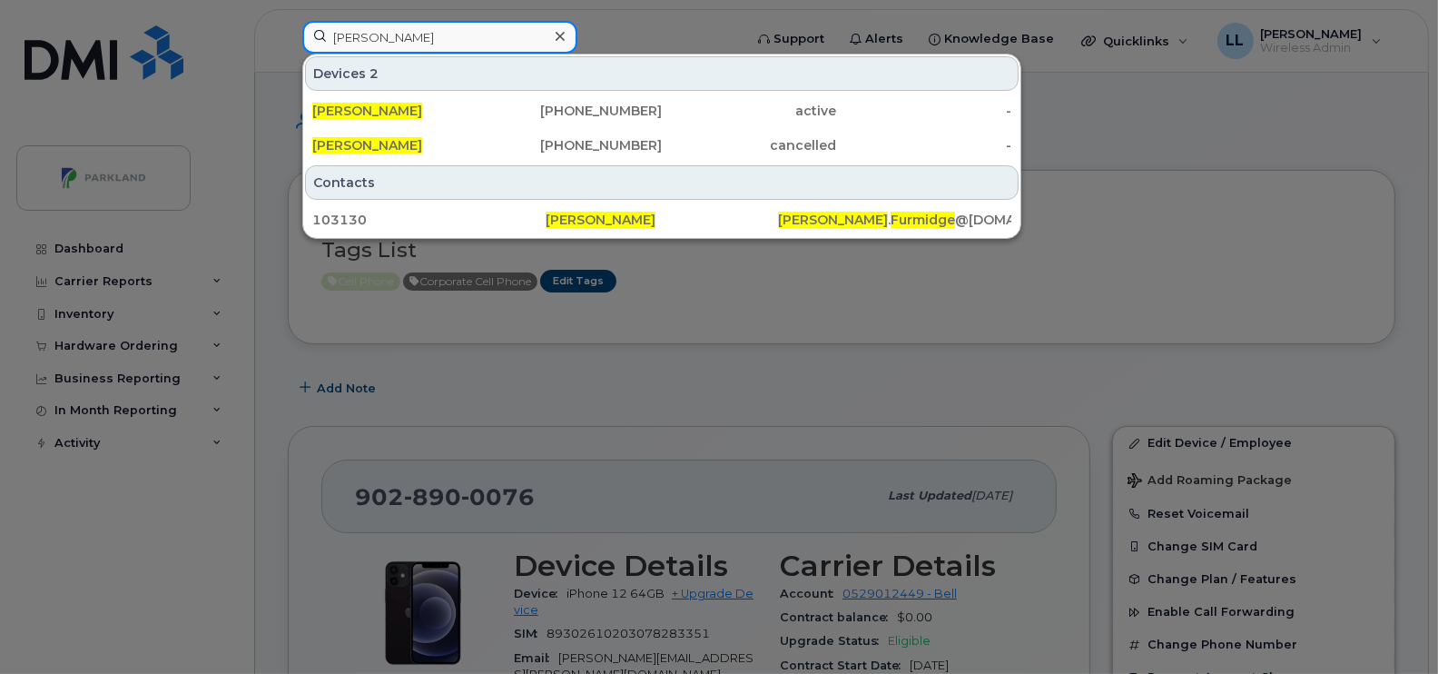
type input "[PERSON_NAME]"
